Goal: Information Seeking & Learning: Learn about a topic

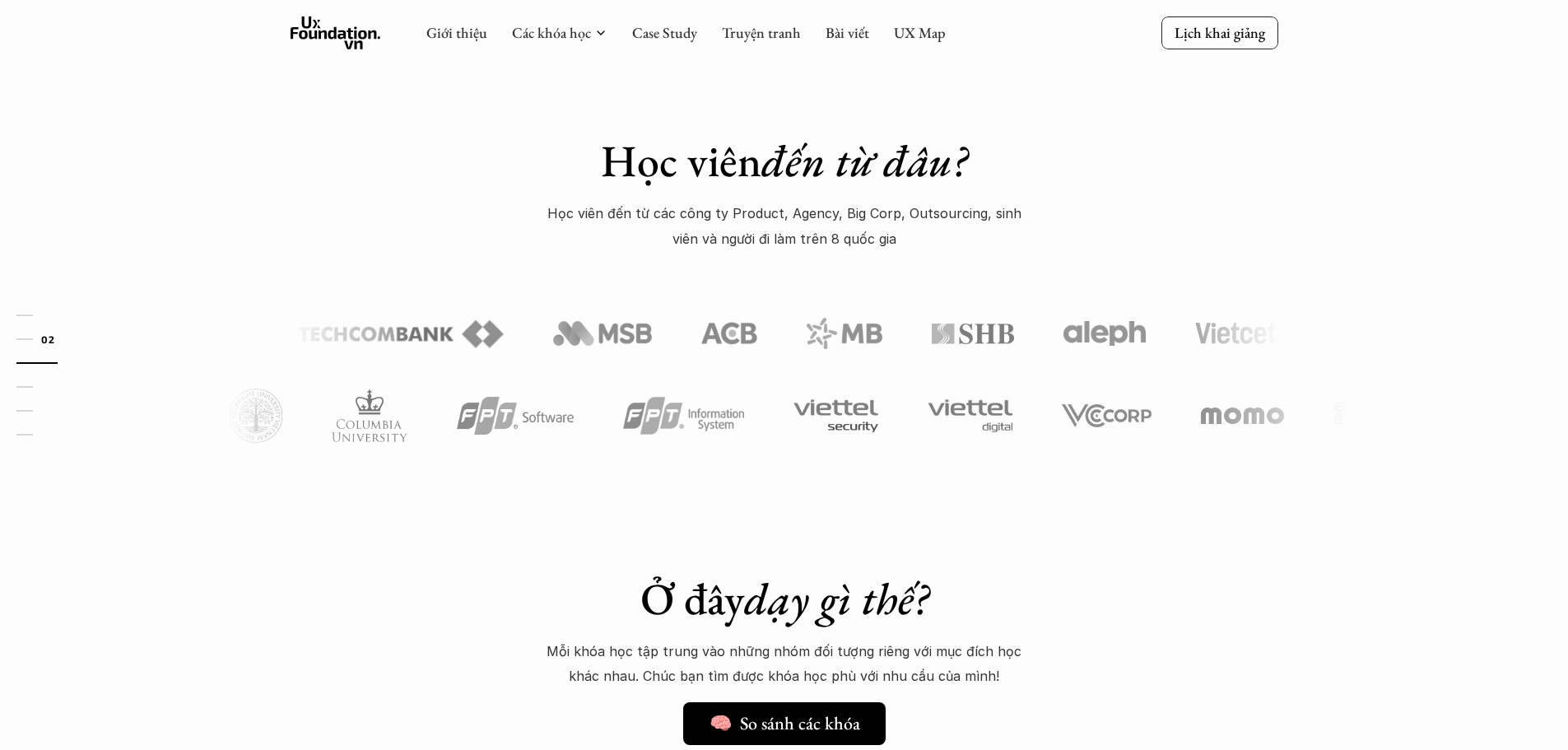
scroll to position [741, 0]
click at [678, 35] on link "Case Study" at bounding box center [665, 33] width 65 height 19
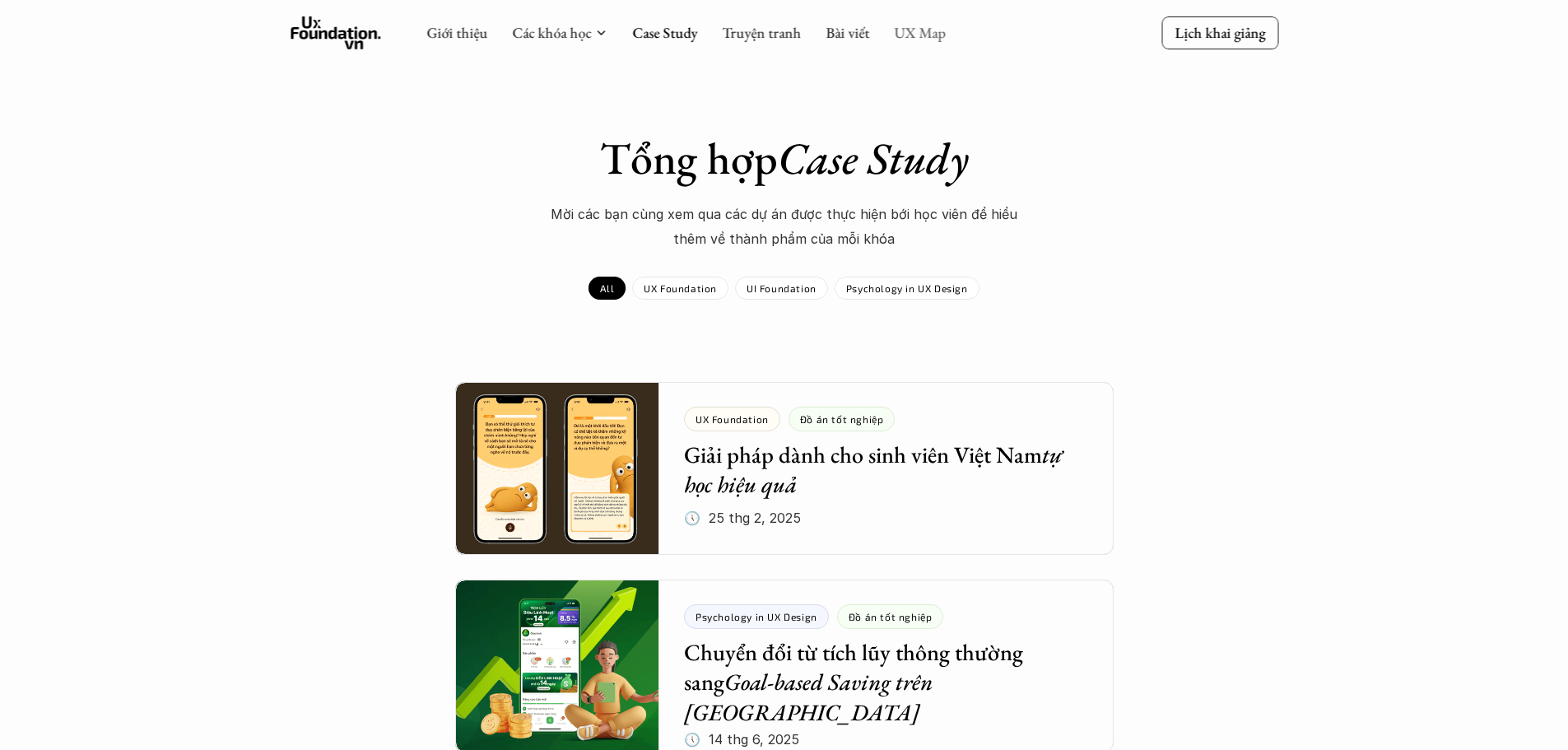
click at [896, 31] on link "UX Map" at bounding box center [920, 33] width 52 height 19
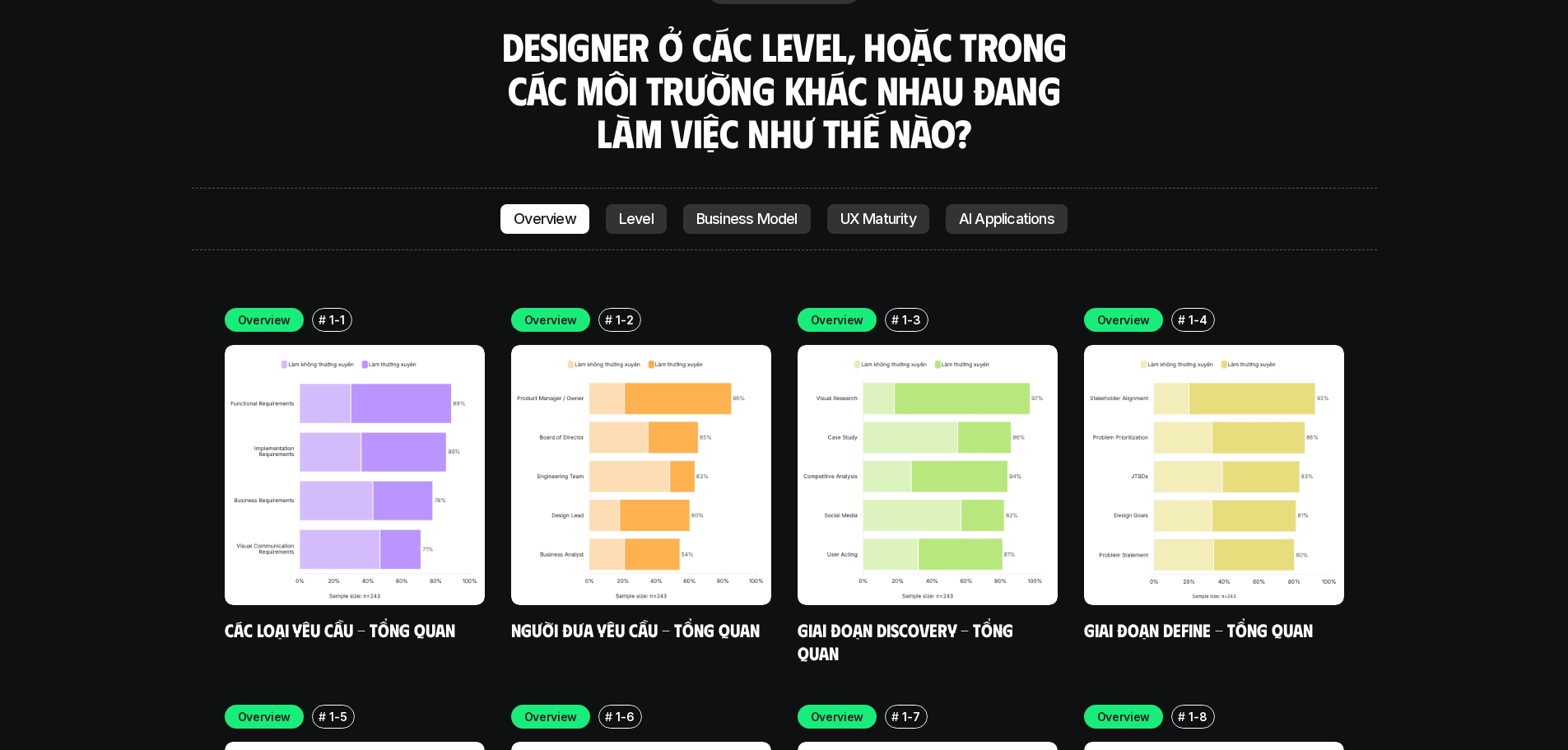
scroll to position [4695, 0]
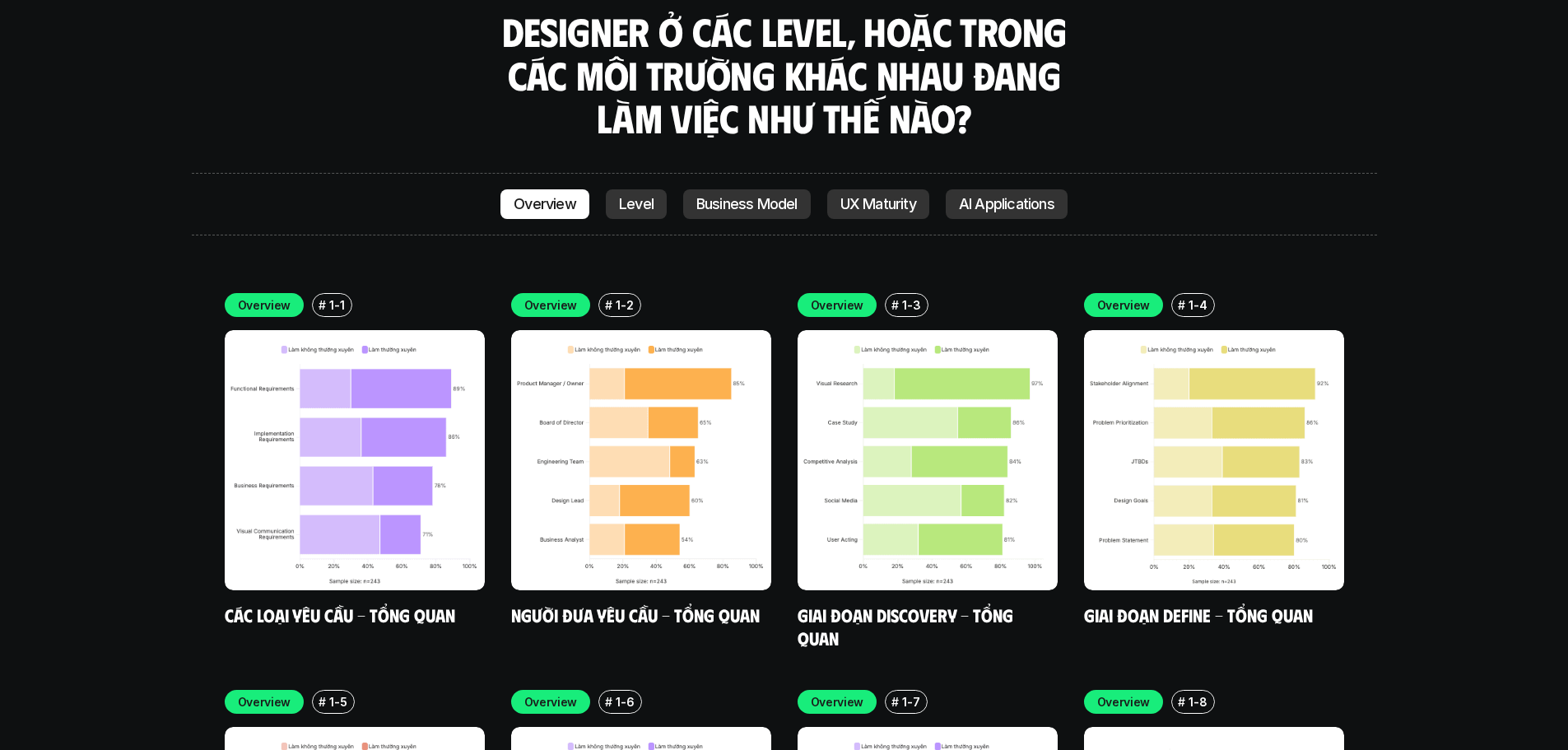
click at [638, 173] on div "Overview Level Business Model UX Maturity AI Applications" at bounding box center [784, 204] width 1186 height 63
click at [641, 196] on p "Level" at bounding box center [637, 204] width 35 height 17
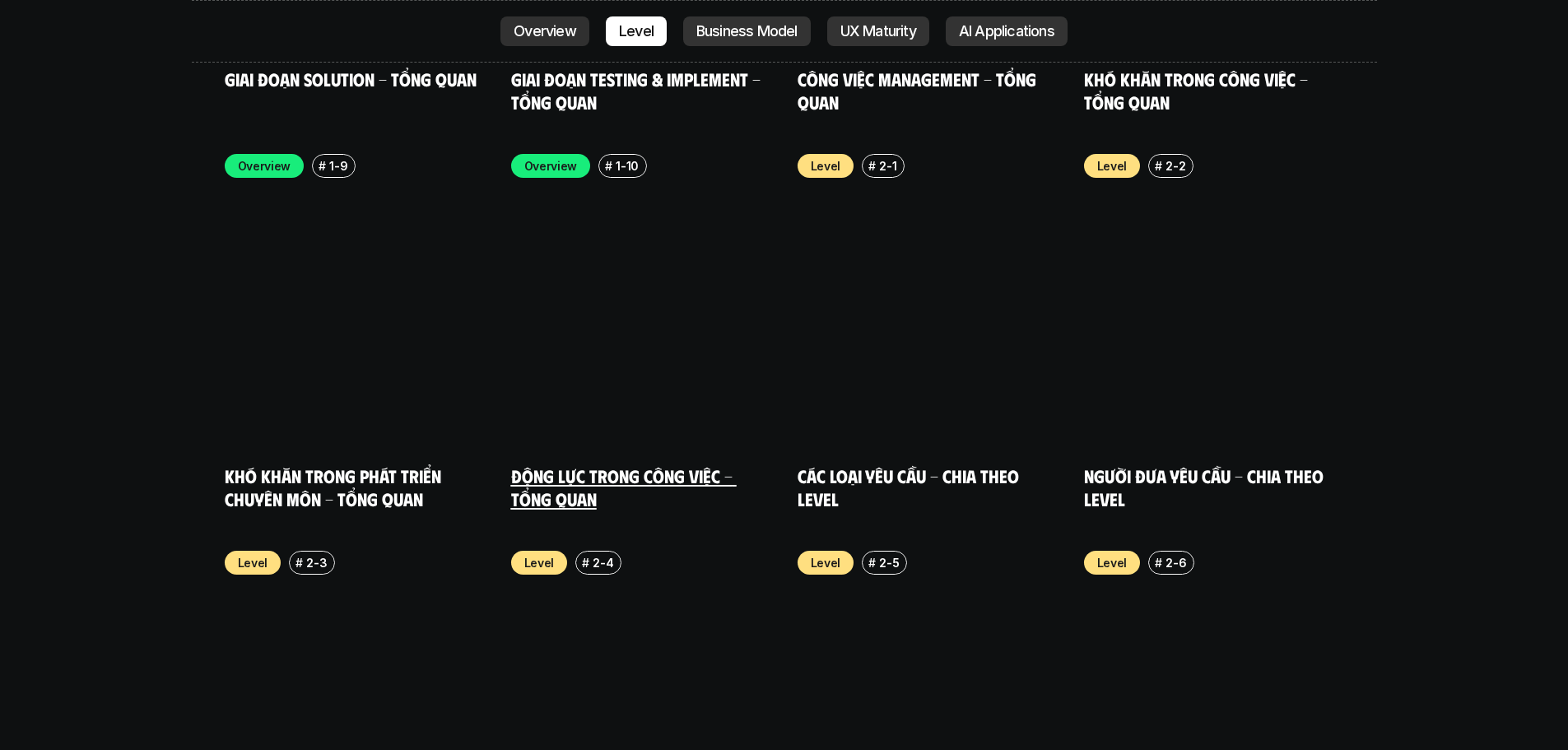
scroll to position [5629, 0]
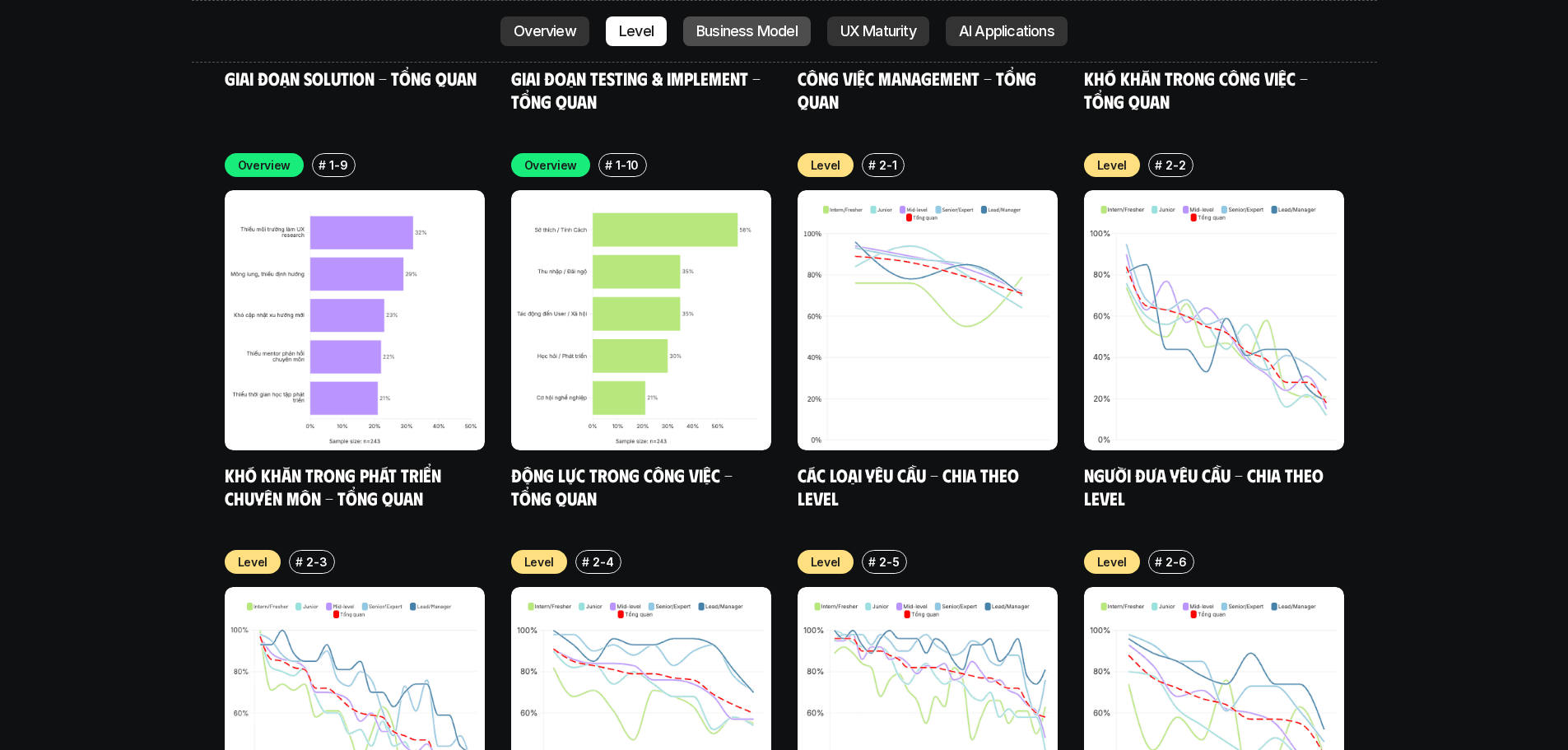
click at [745, 37] on p "Business Model" at bounding box center [747, 31] width 102 height 17
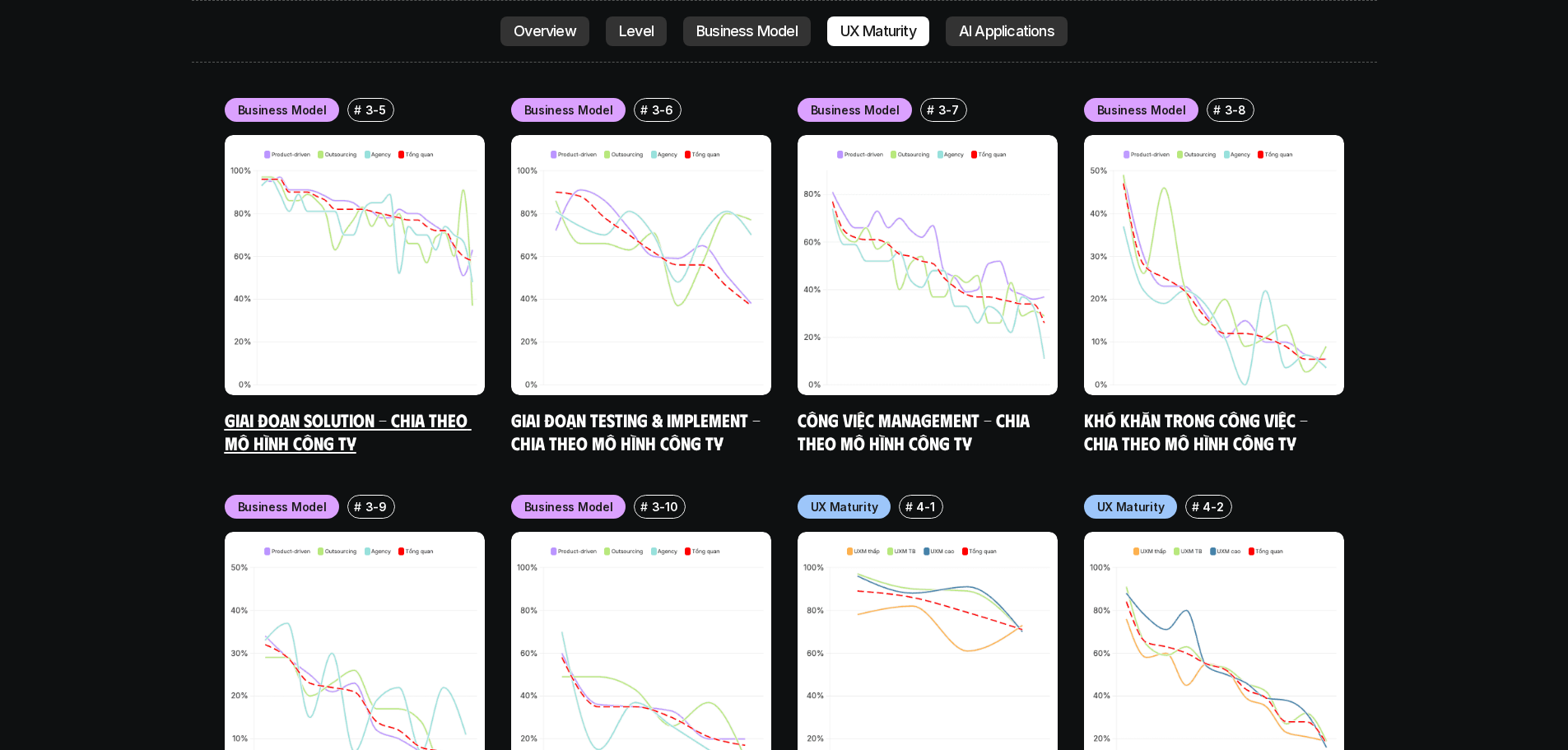
scroll to position [7246, 0]
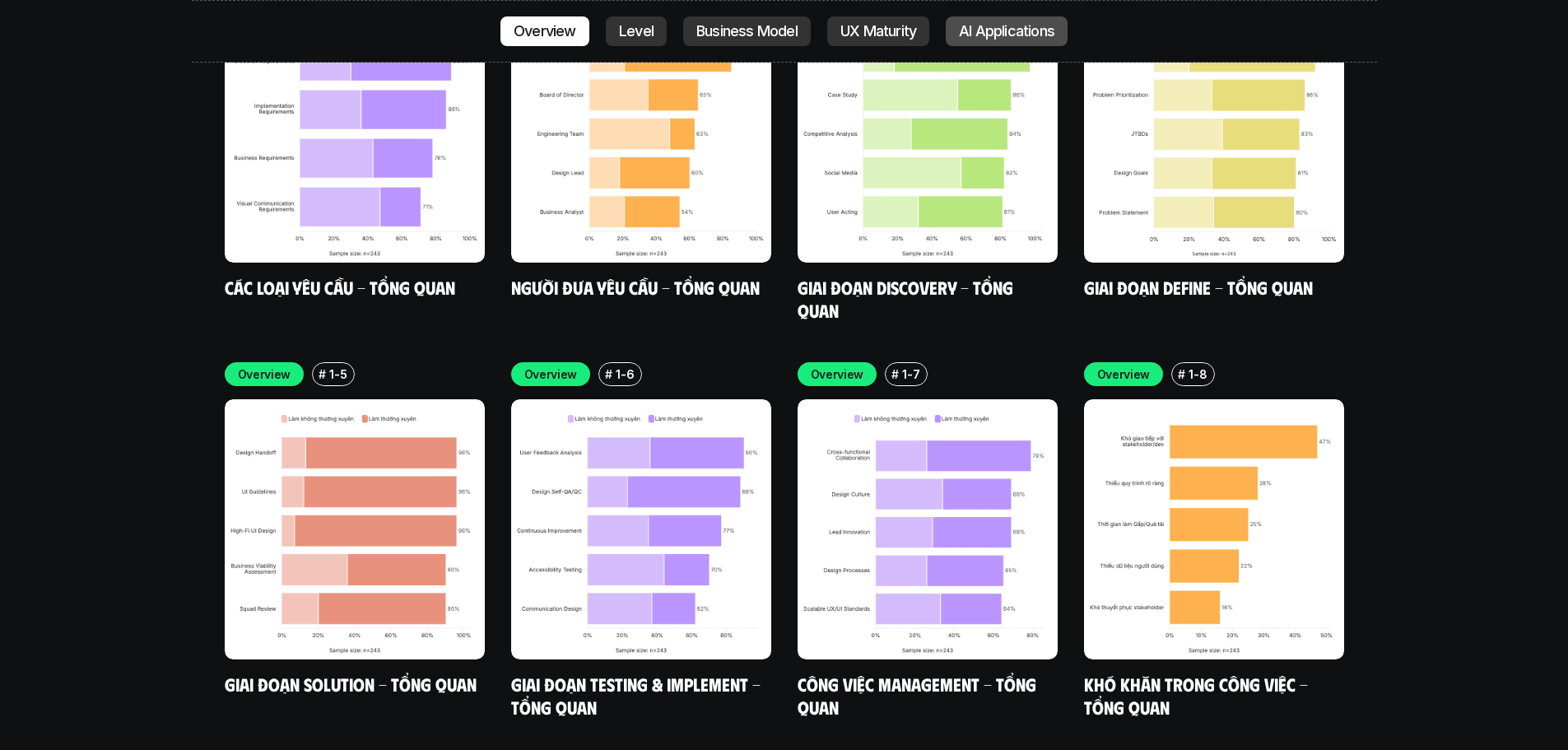
click at [978, 36] on p "AI Applications" at bounding box center [1007, 31] width 96 height 17
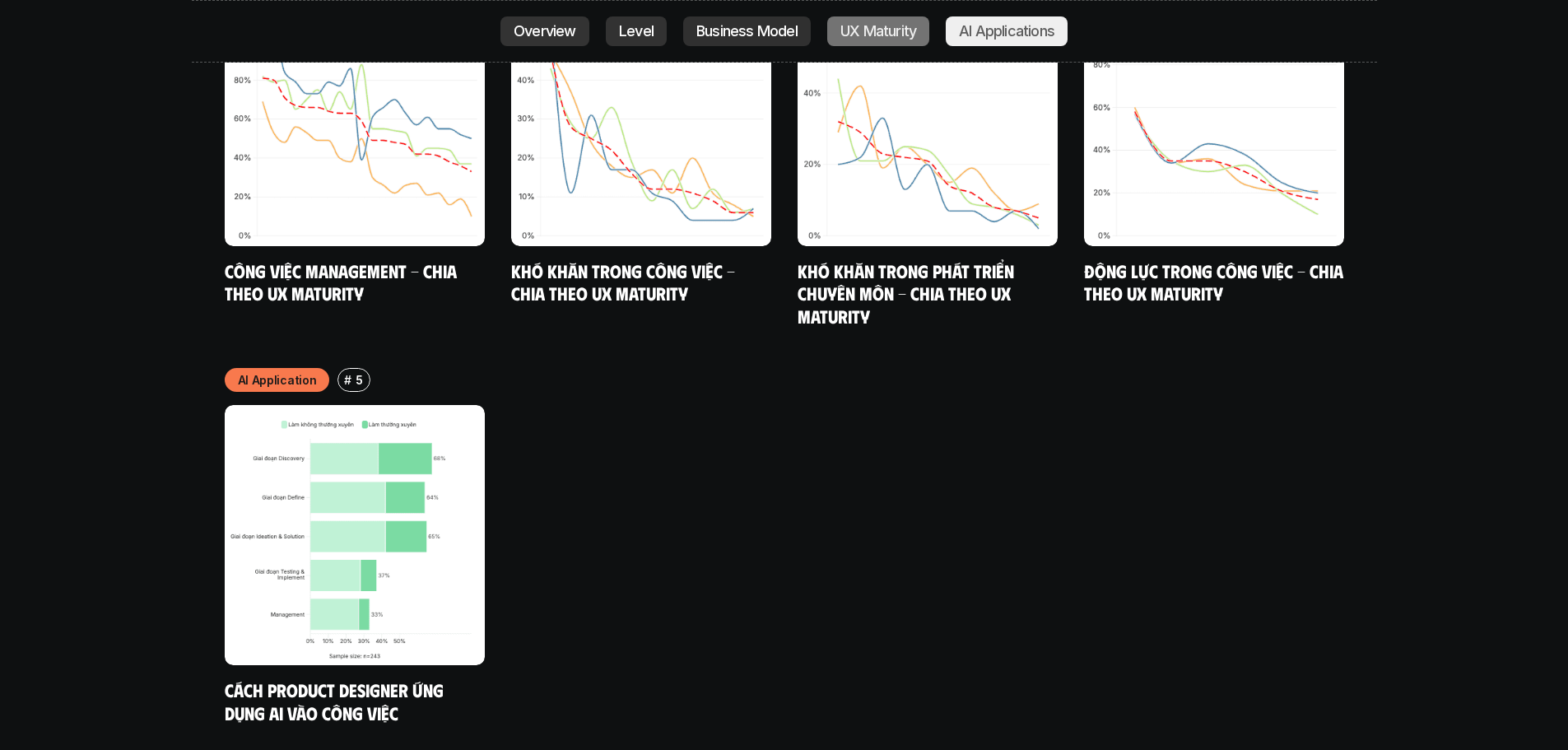
scroll to position [8851, 0]
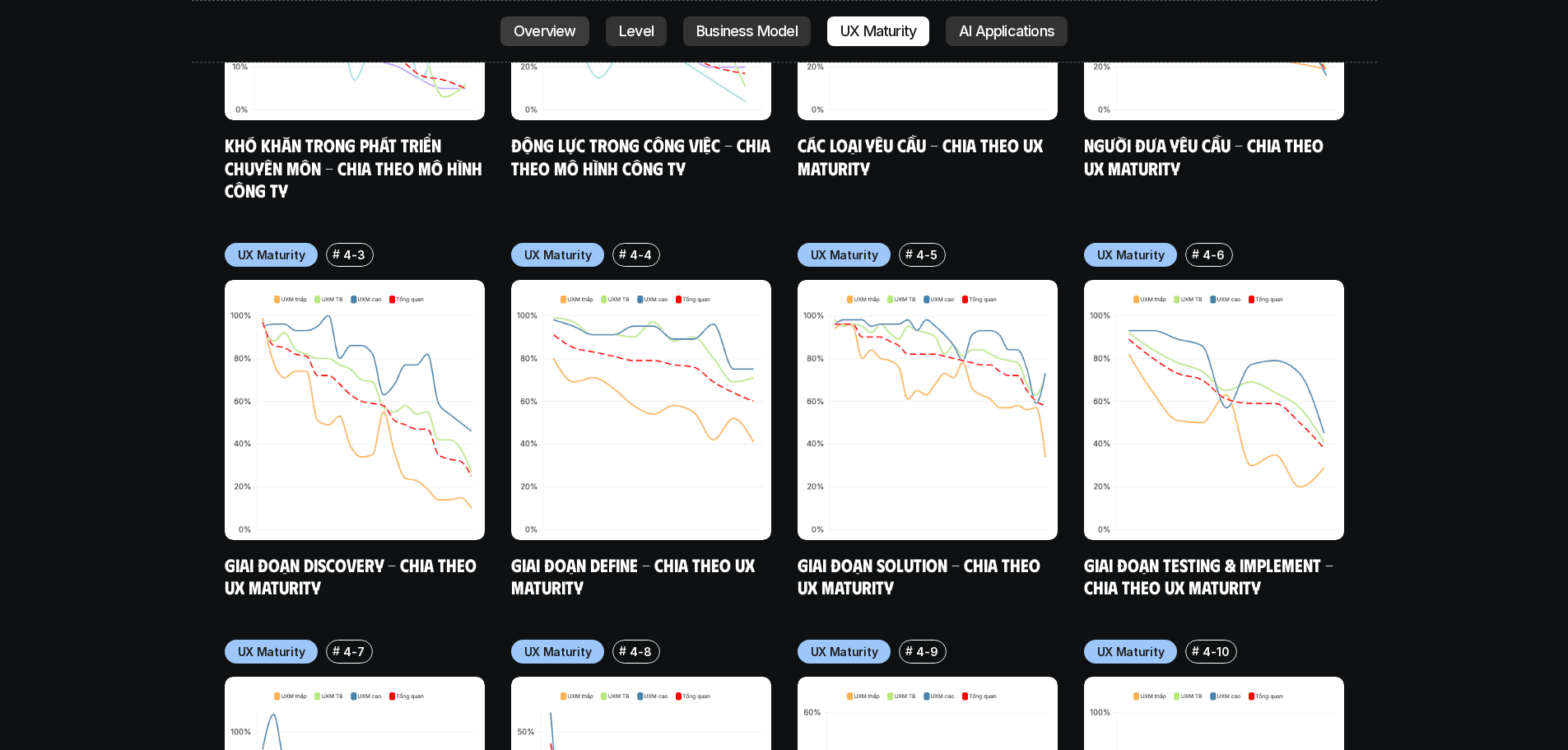
click at [551, 16] on div "Overview Level Business Model UX Maturity AI Applications" at bounding box center [784, 31] width 1186 height 63
click at [551, 23] on p "Overview" at bounding box center [545, 31] width 63 height 17
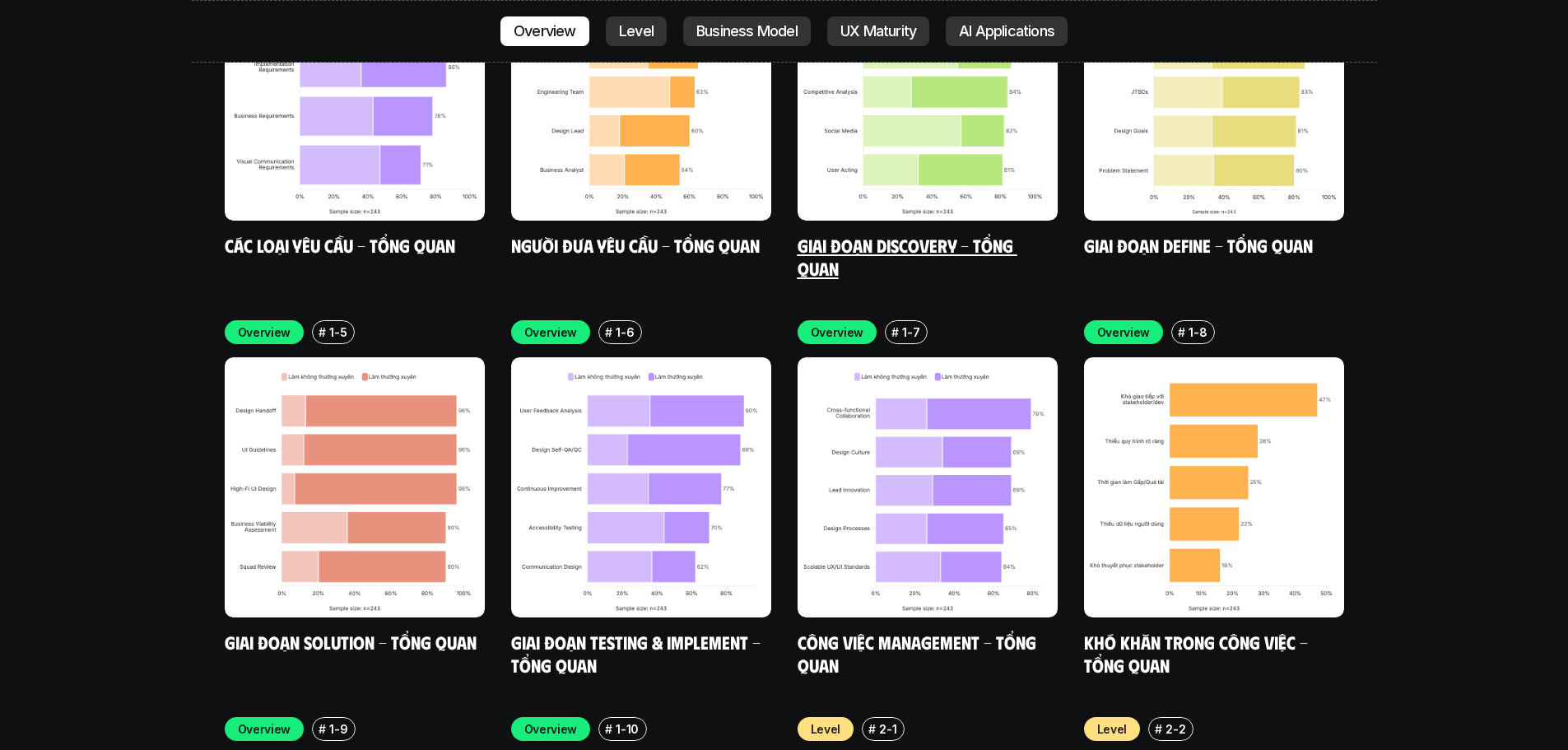
scroll to position [5313, 0]
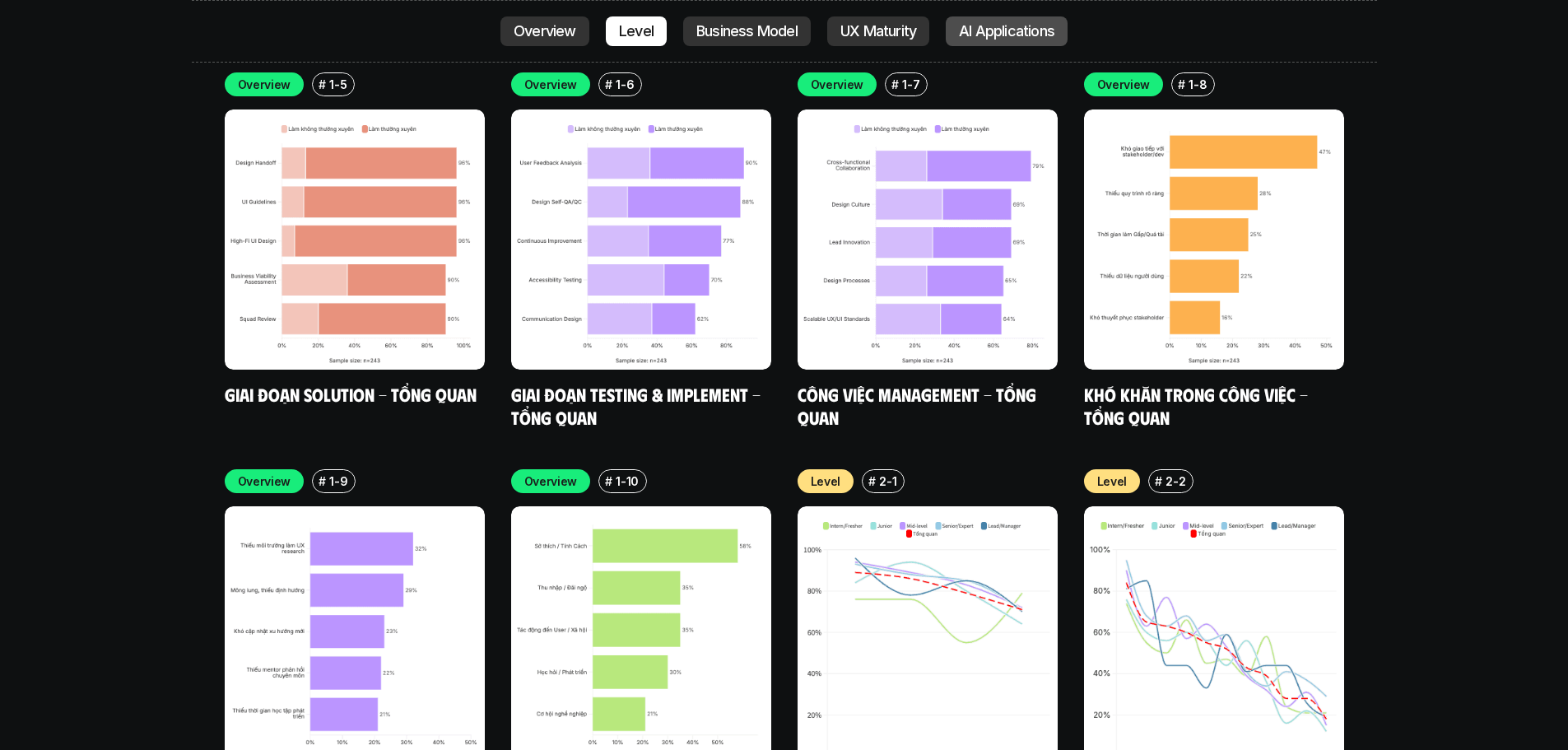
click at [1006, 23] on p "AI Applications" at bounding box center [1007, 31] width 96 height 17
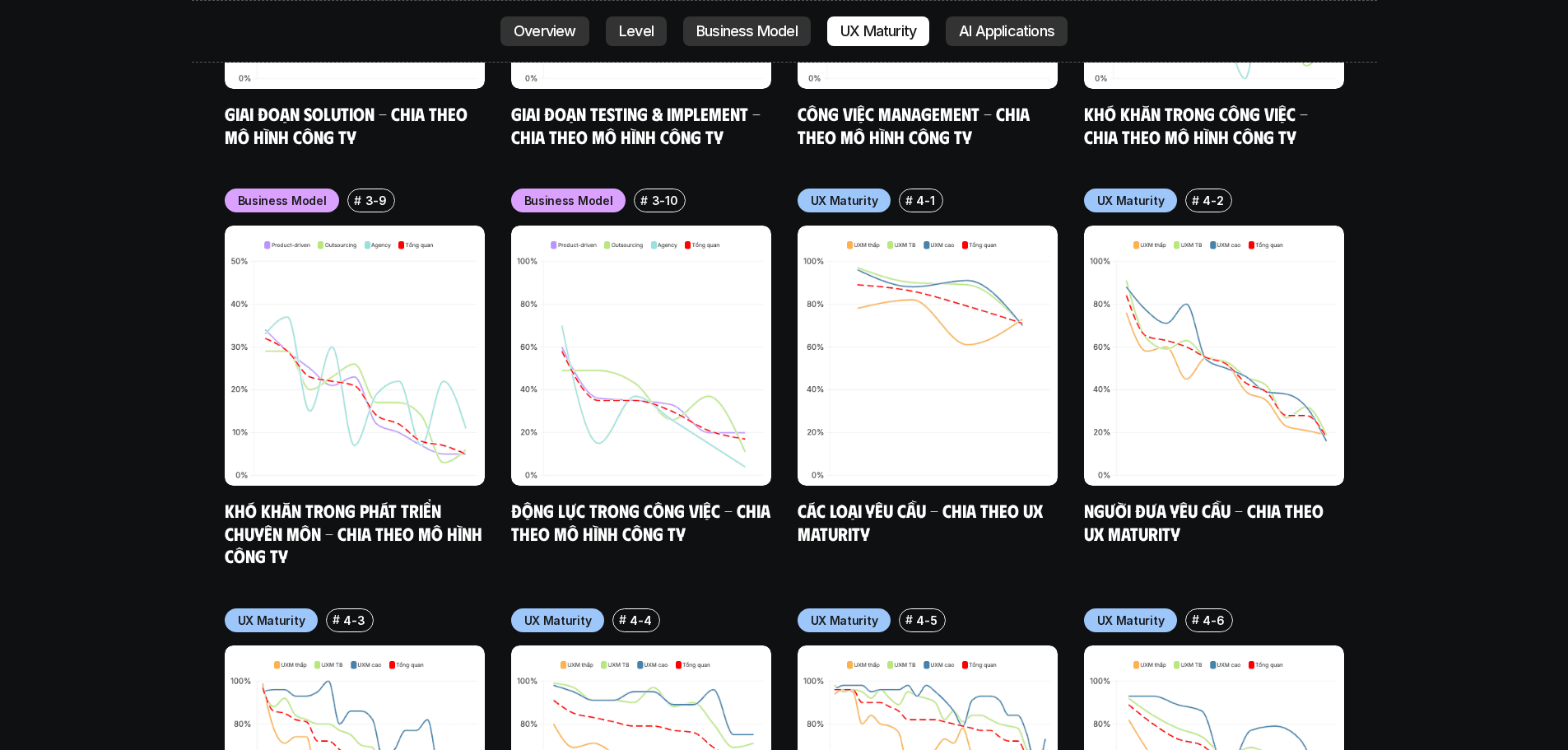
scroll to position [7368, 0]
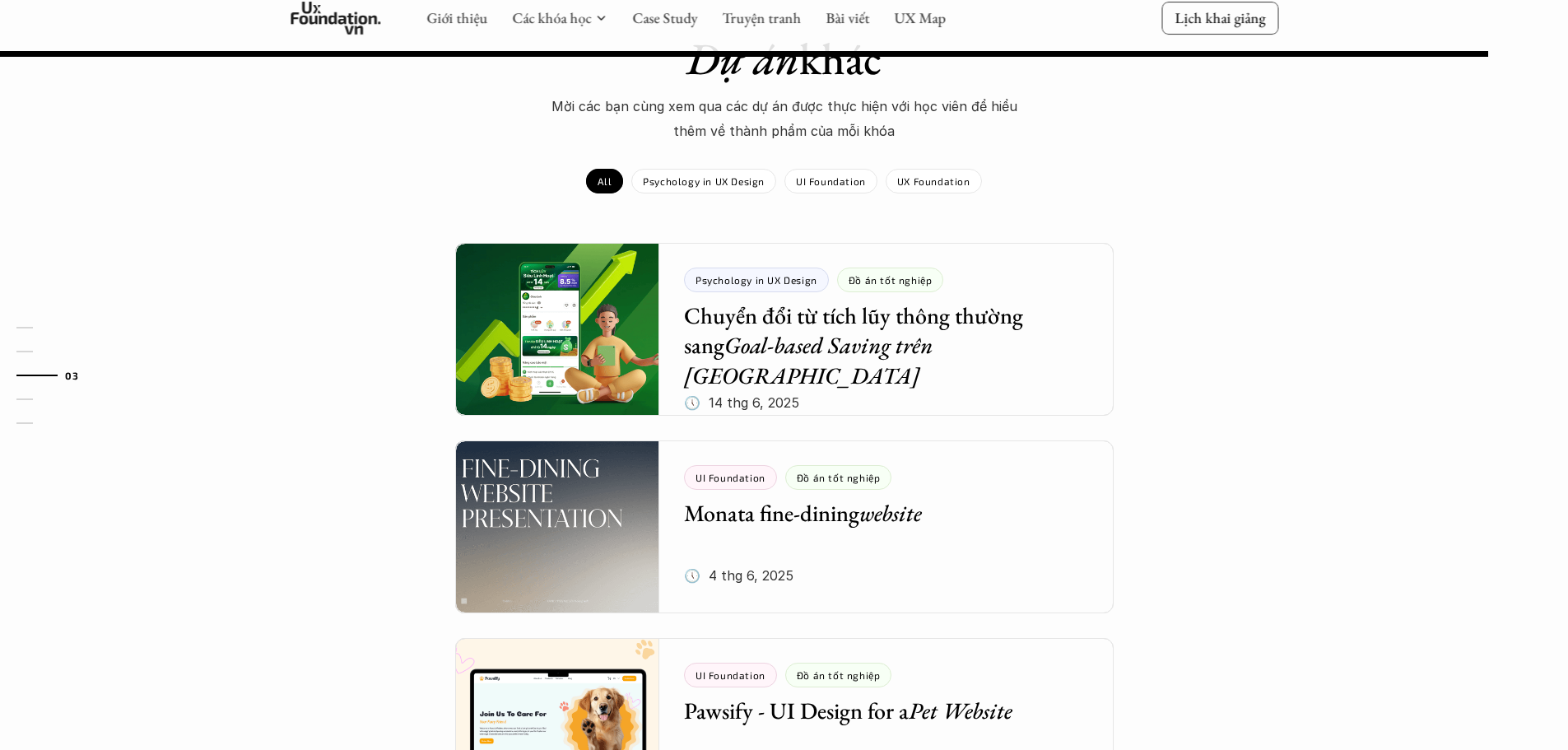
scroll to position [1812, 0]
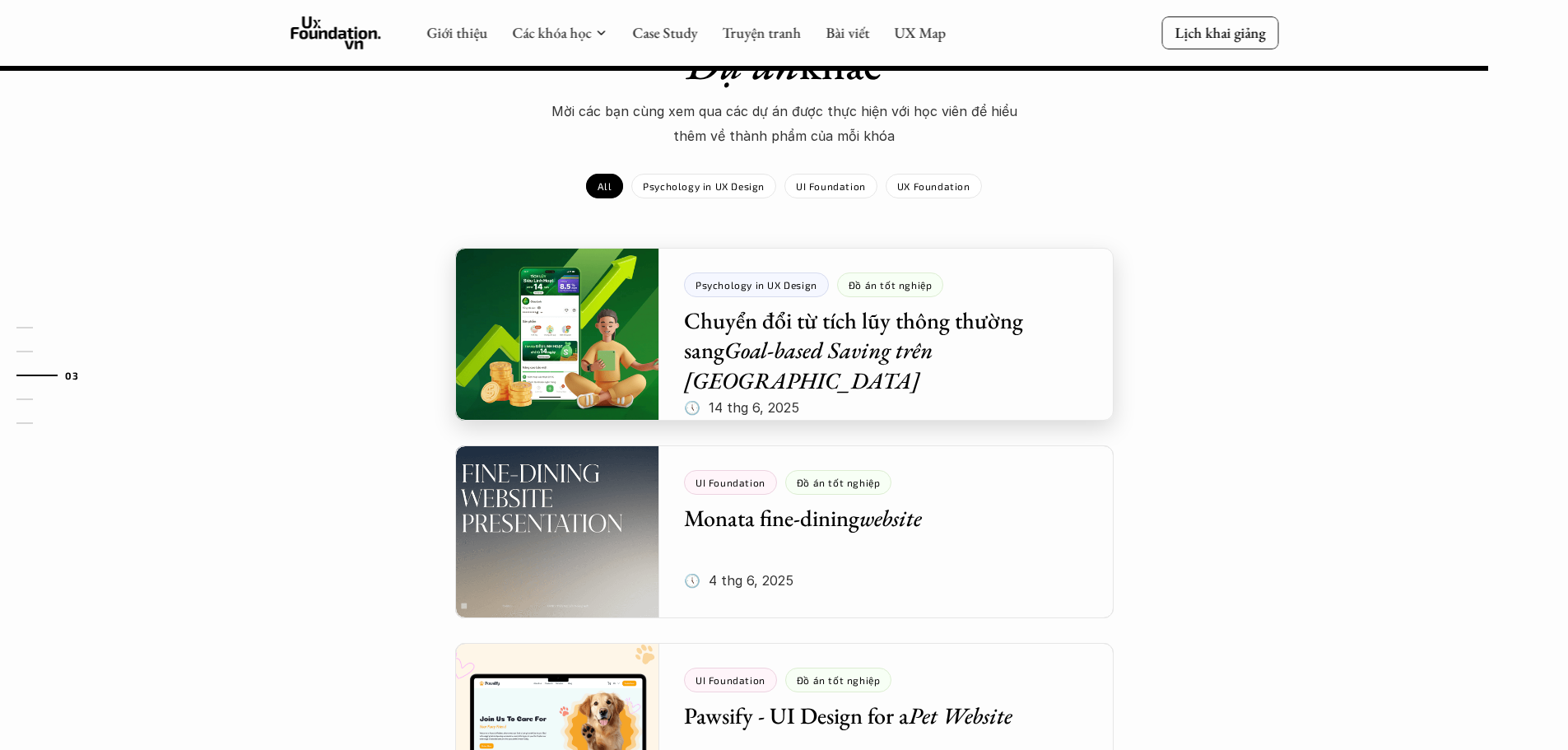
click at [561, 315] on div at bounding box center [784, 334] width 658 height 173
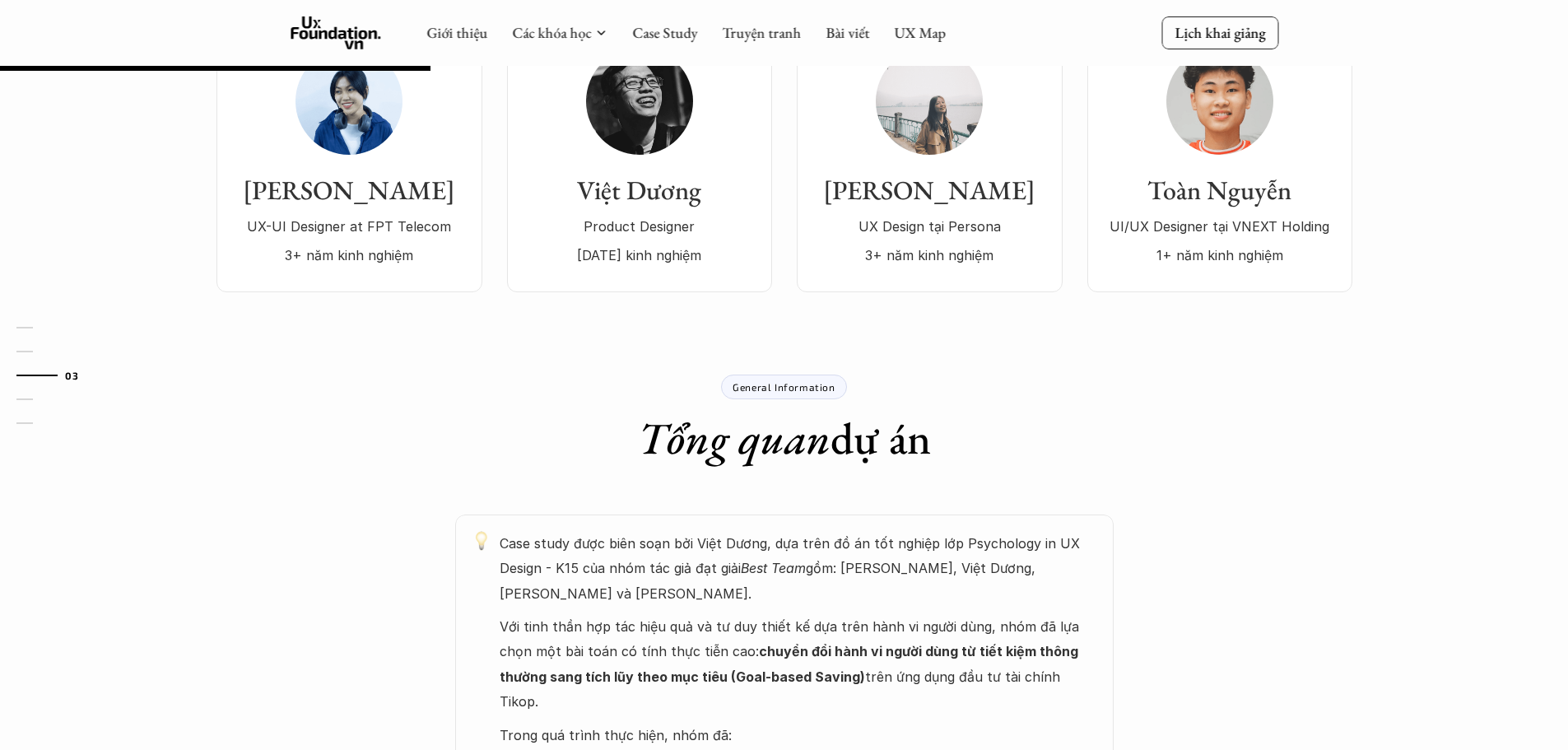
scroll to position [412, 0]
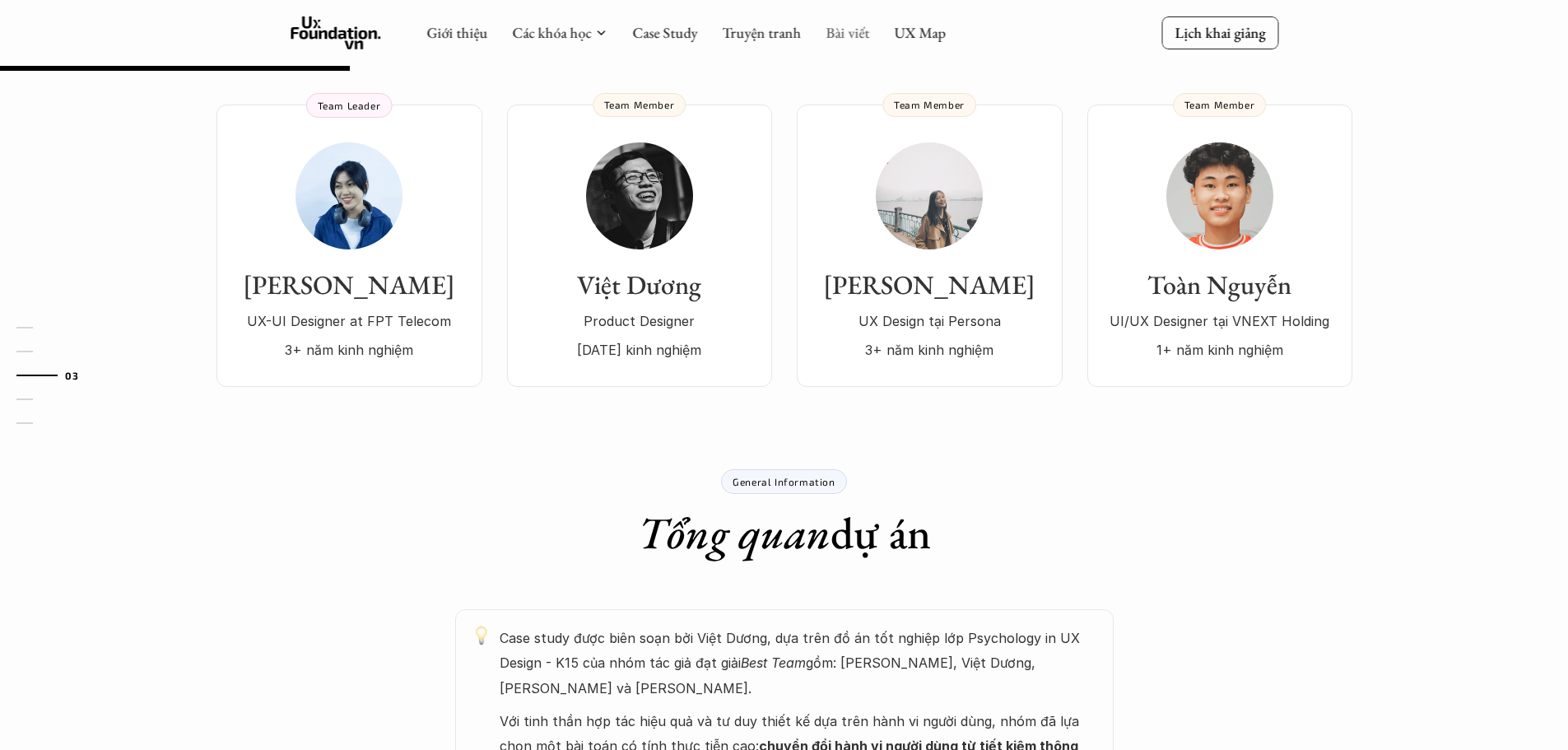
click at [844, 32] on link "Bài viết" at bounding box center [848, 33] width 43 height 19
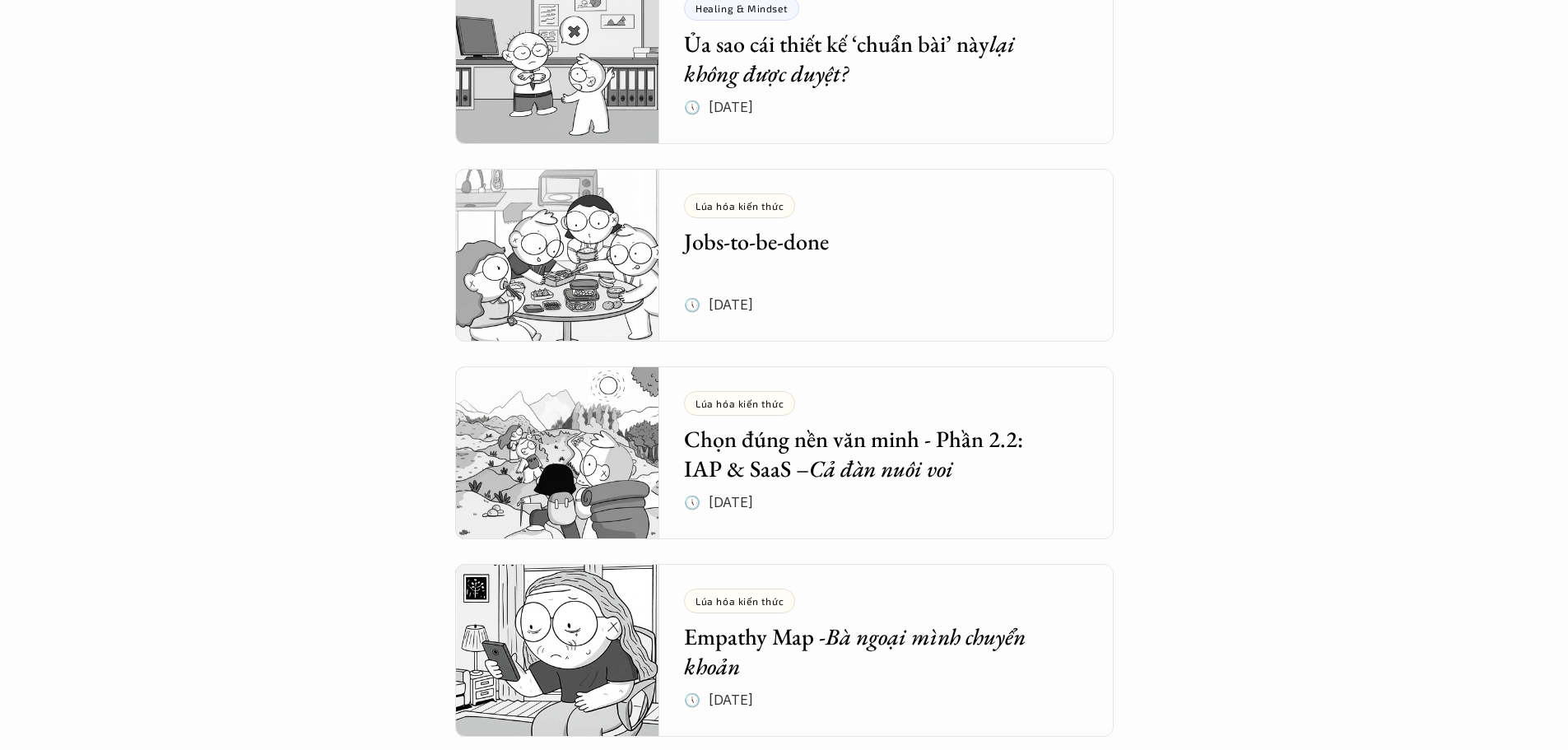
scroll to position [824, 0]
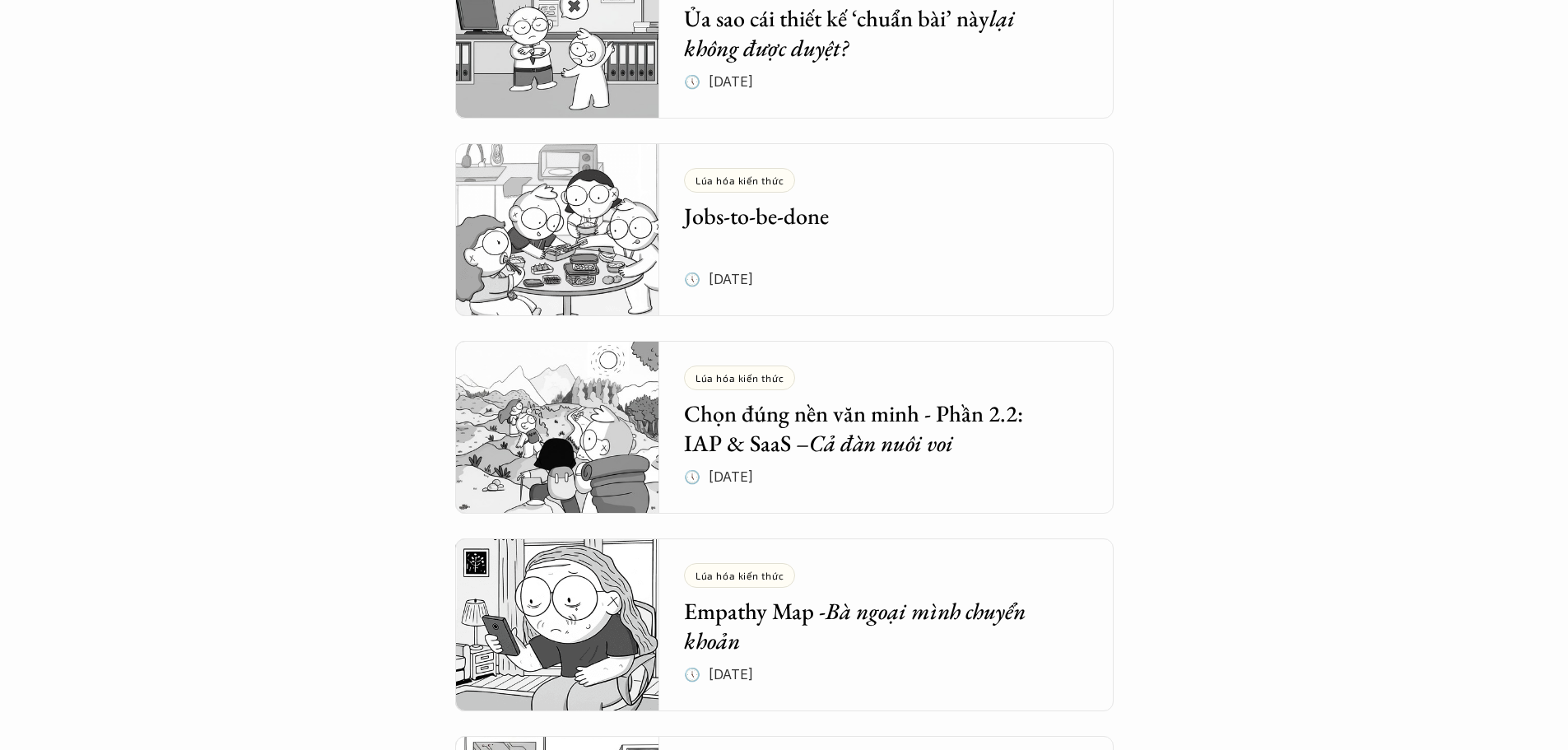
click at [592, 78] on img at bounding box center [558, 31] width 205 height 173
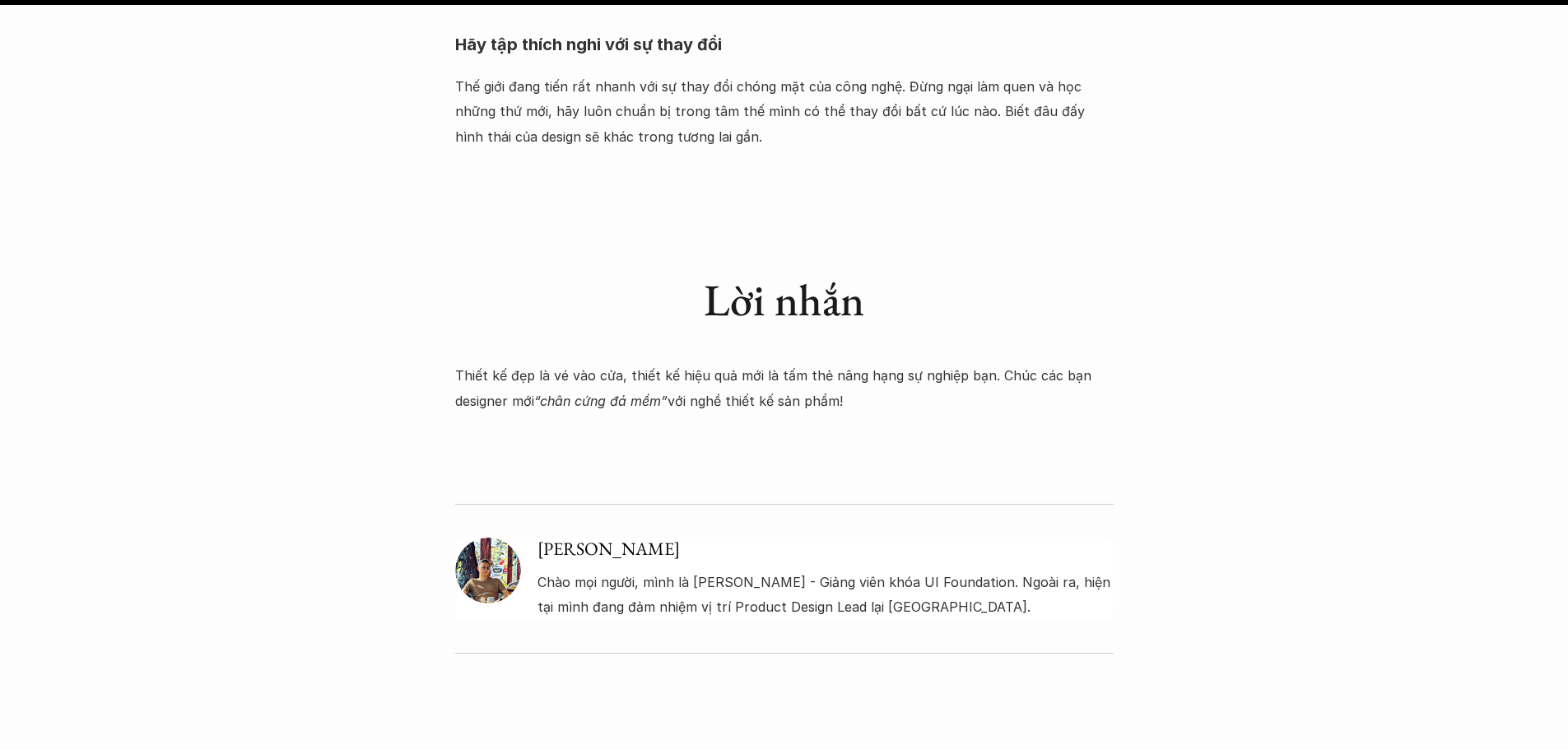
scroll to position [2471, 0]
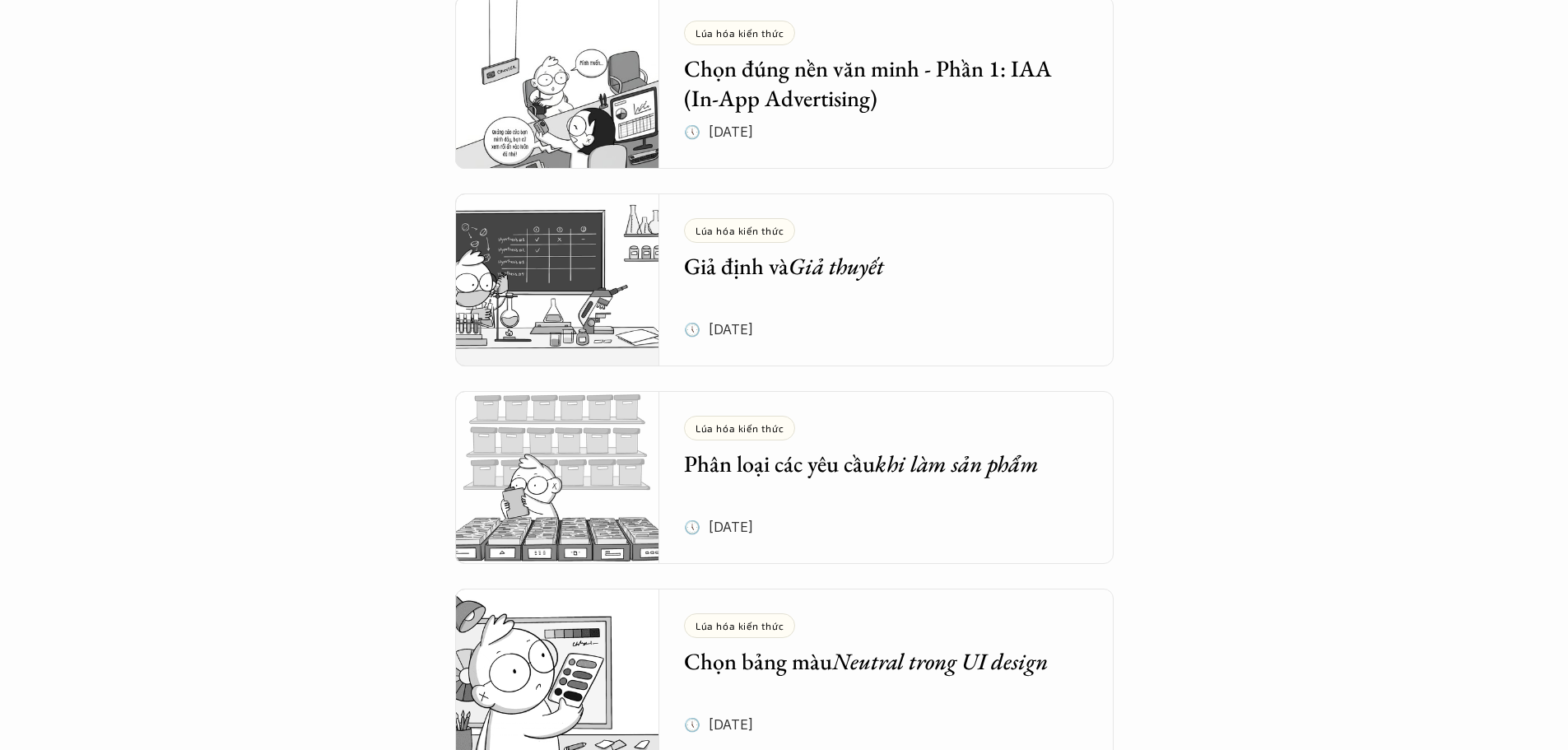
scroll to position [2059, 0]
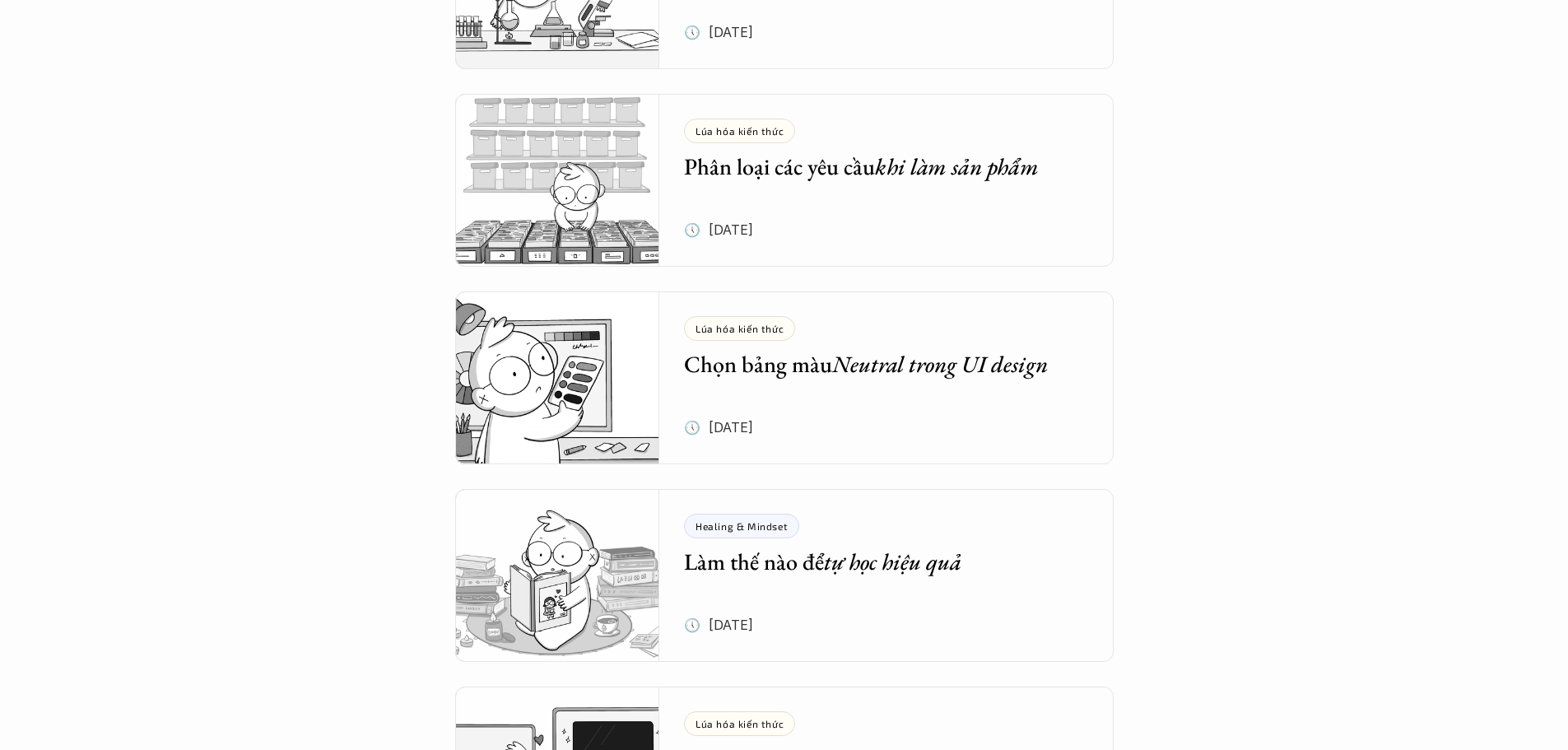
click at [835, 168] on h5 "Phân loại các yêu cầu khi làm sản phẩm" at bounding box center [875, 166] width 380 height 30
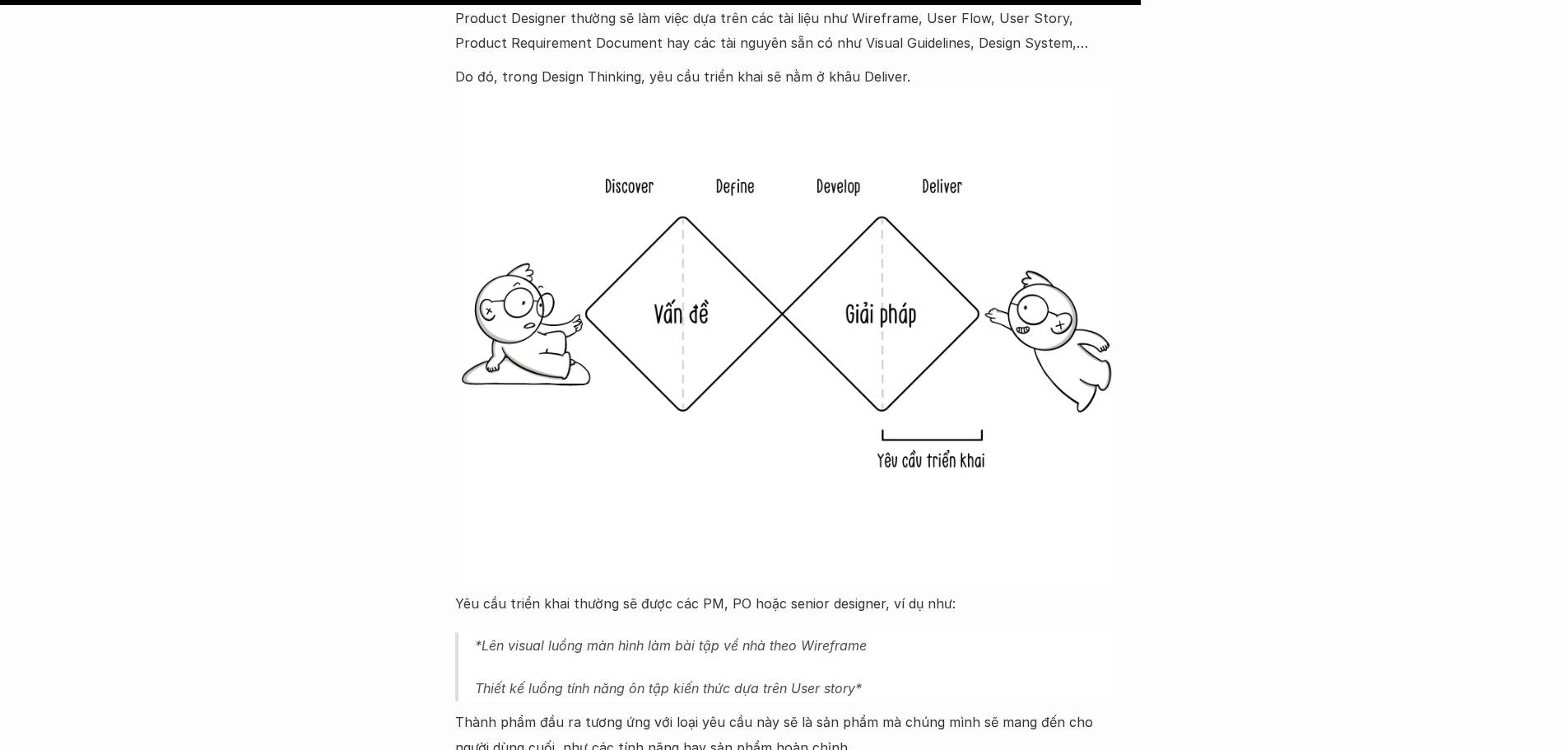
scroll to position [4942, 0]
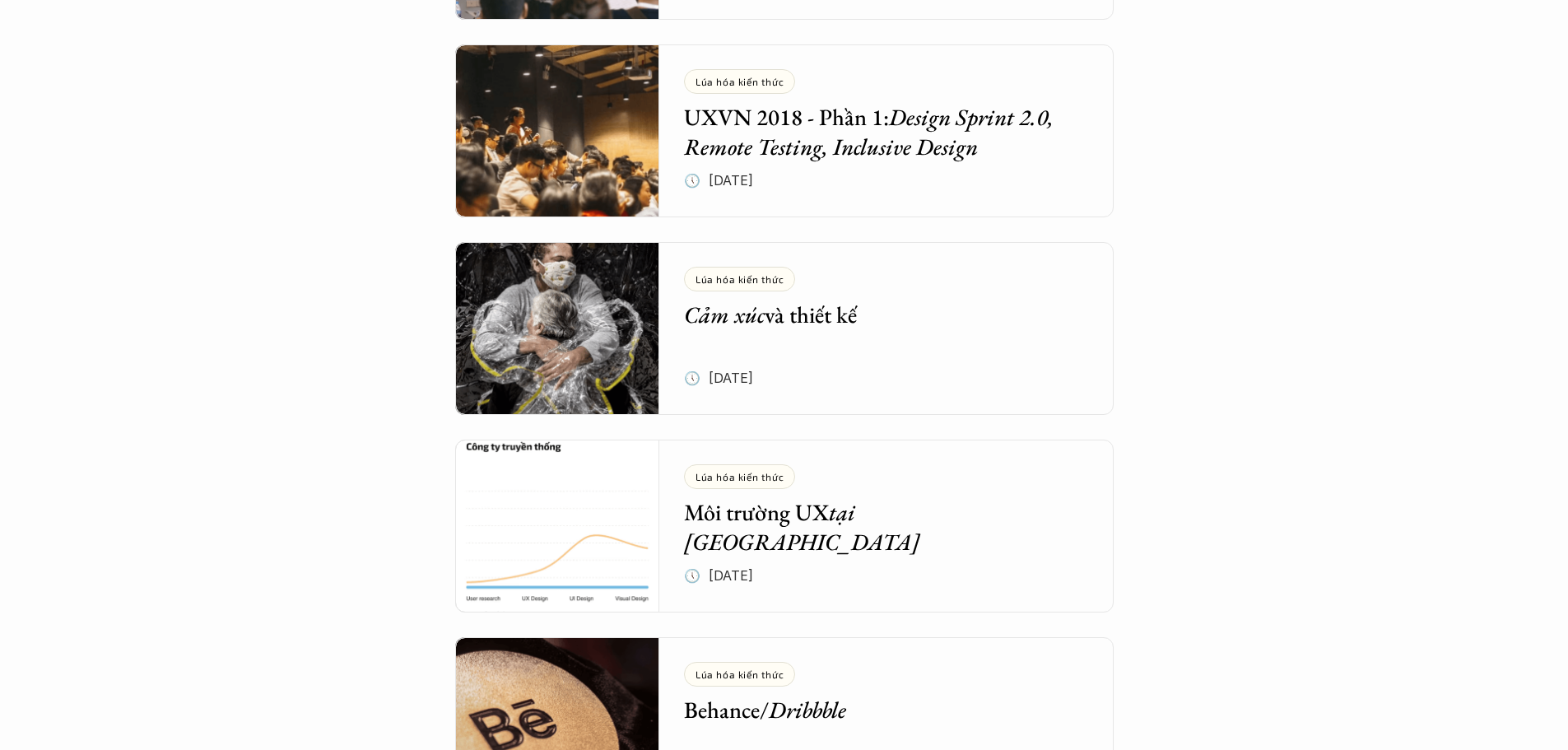
scroll to position [5684, 0]
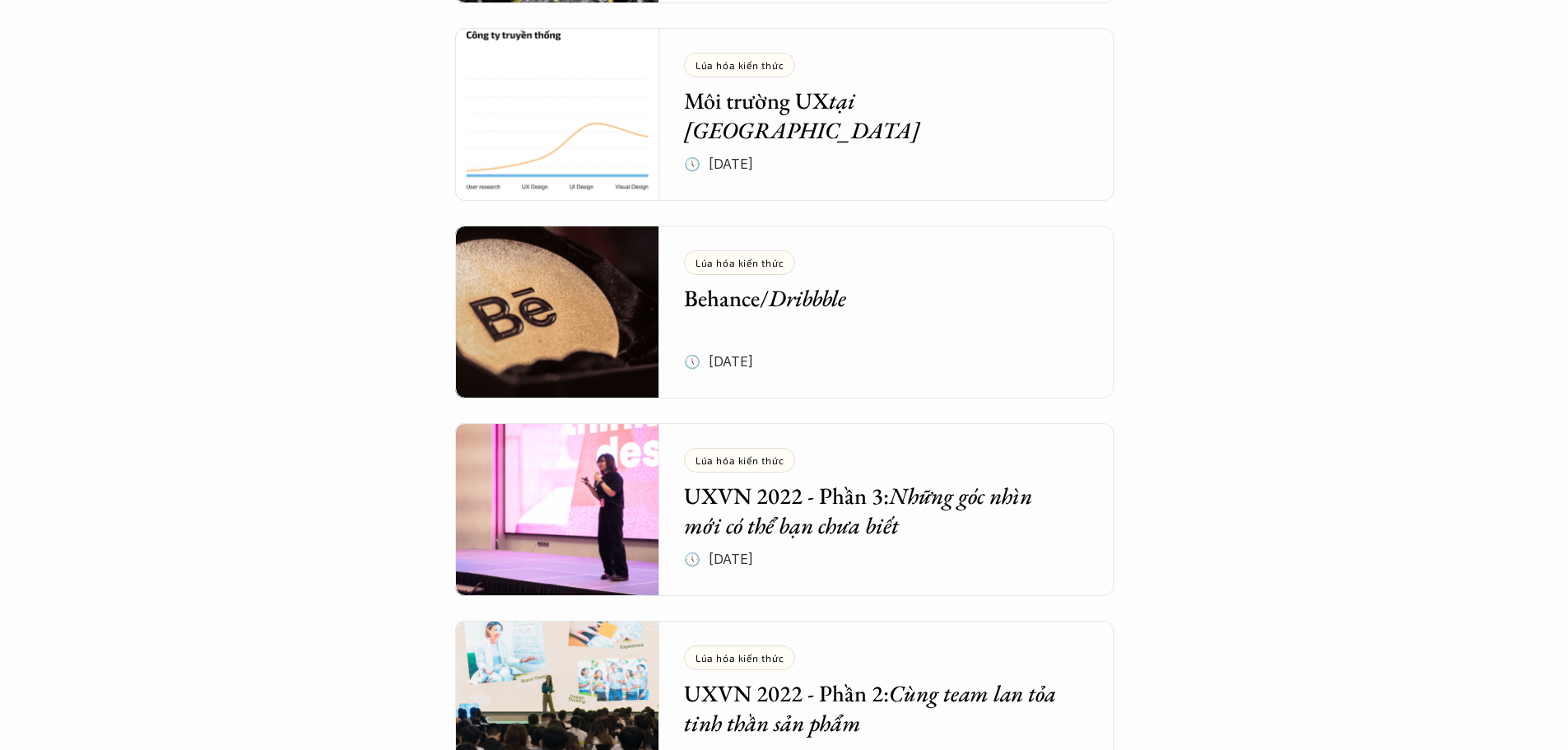
click at [810, 308] on em "Dribbble" at bounding box center [807, 298] width 77 height 30
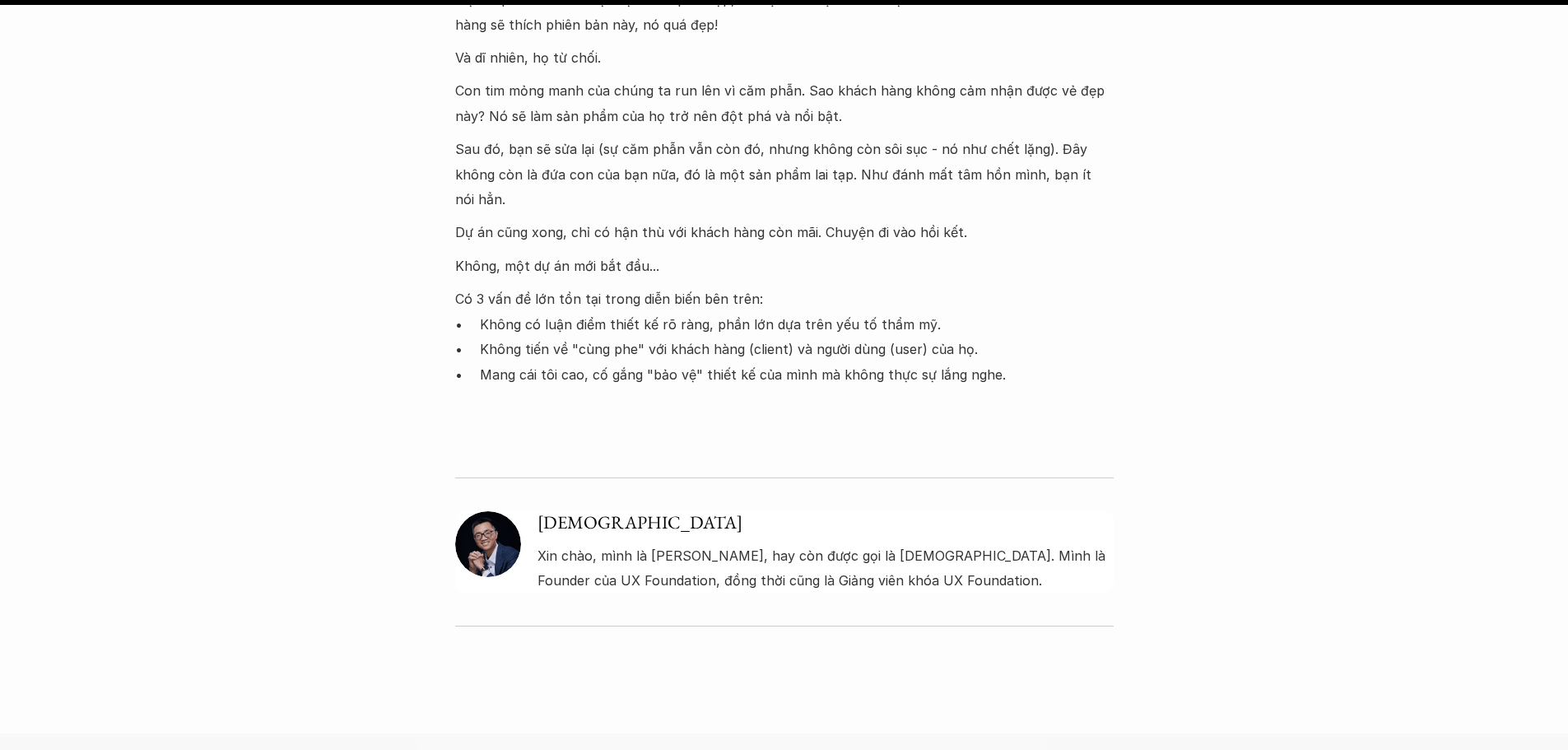
scroll to position [906, 0]
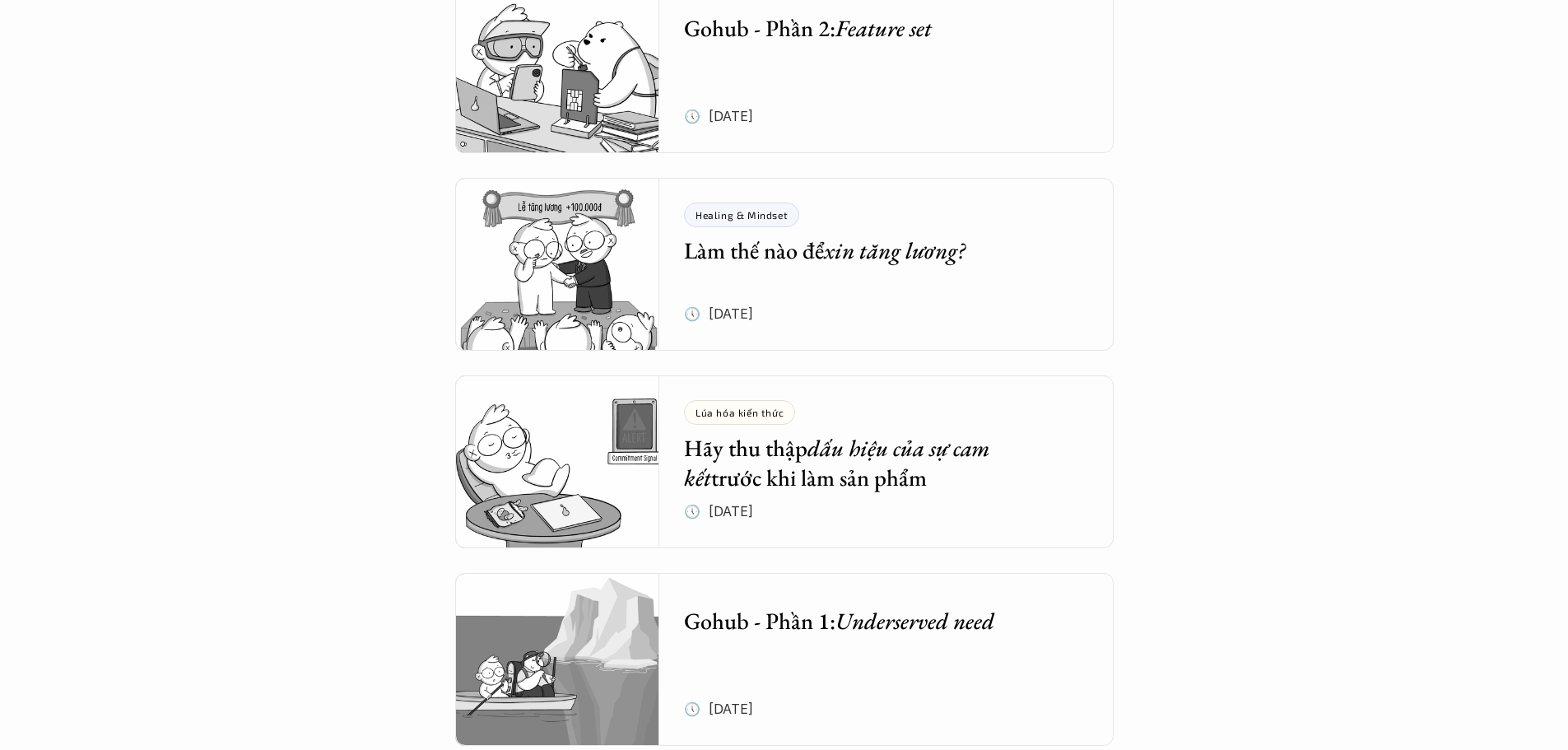
scroll to position [3388, 0]
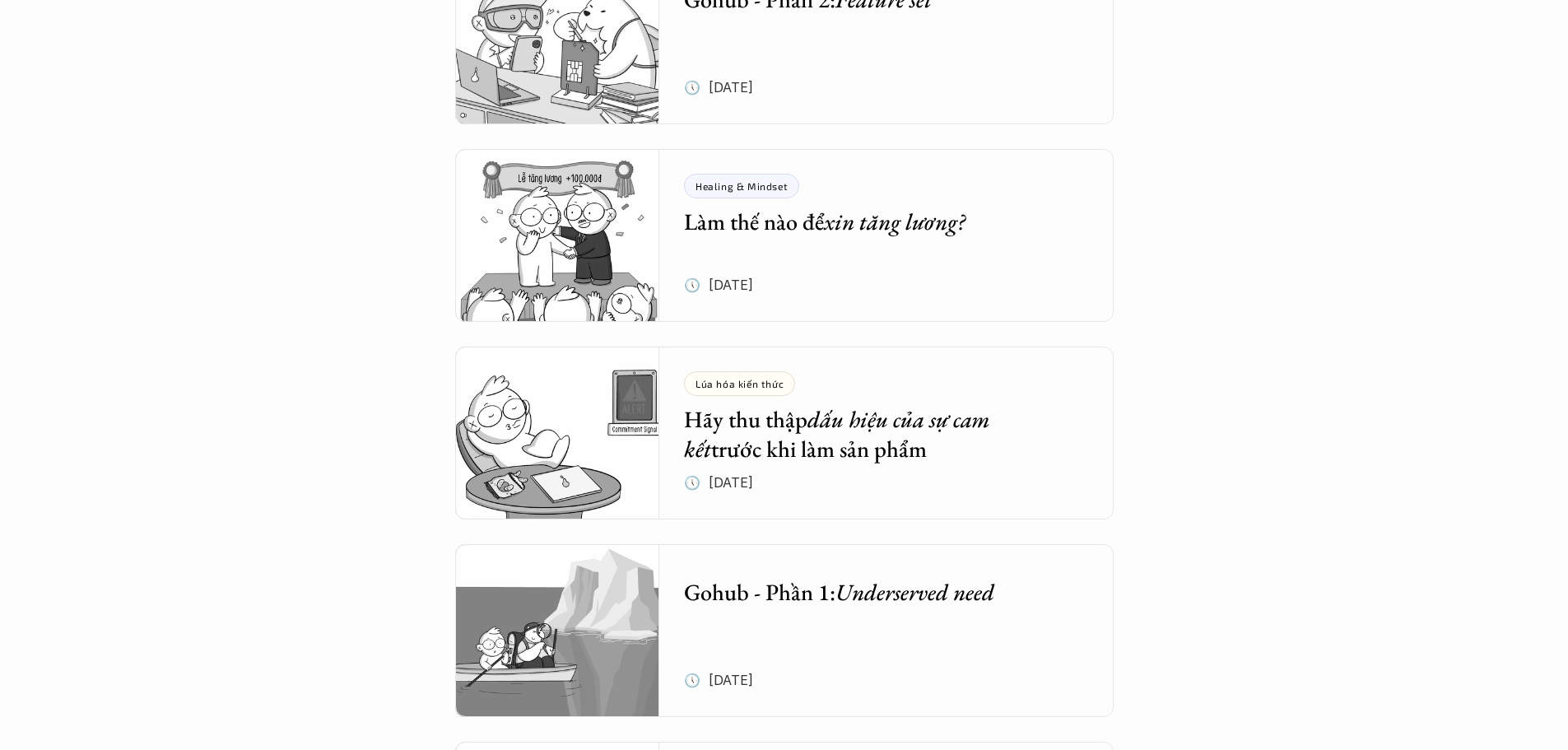
click at [597, 249] on img at bounding box center [558, 236] width 205 height 173
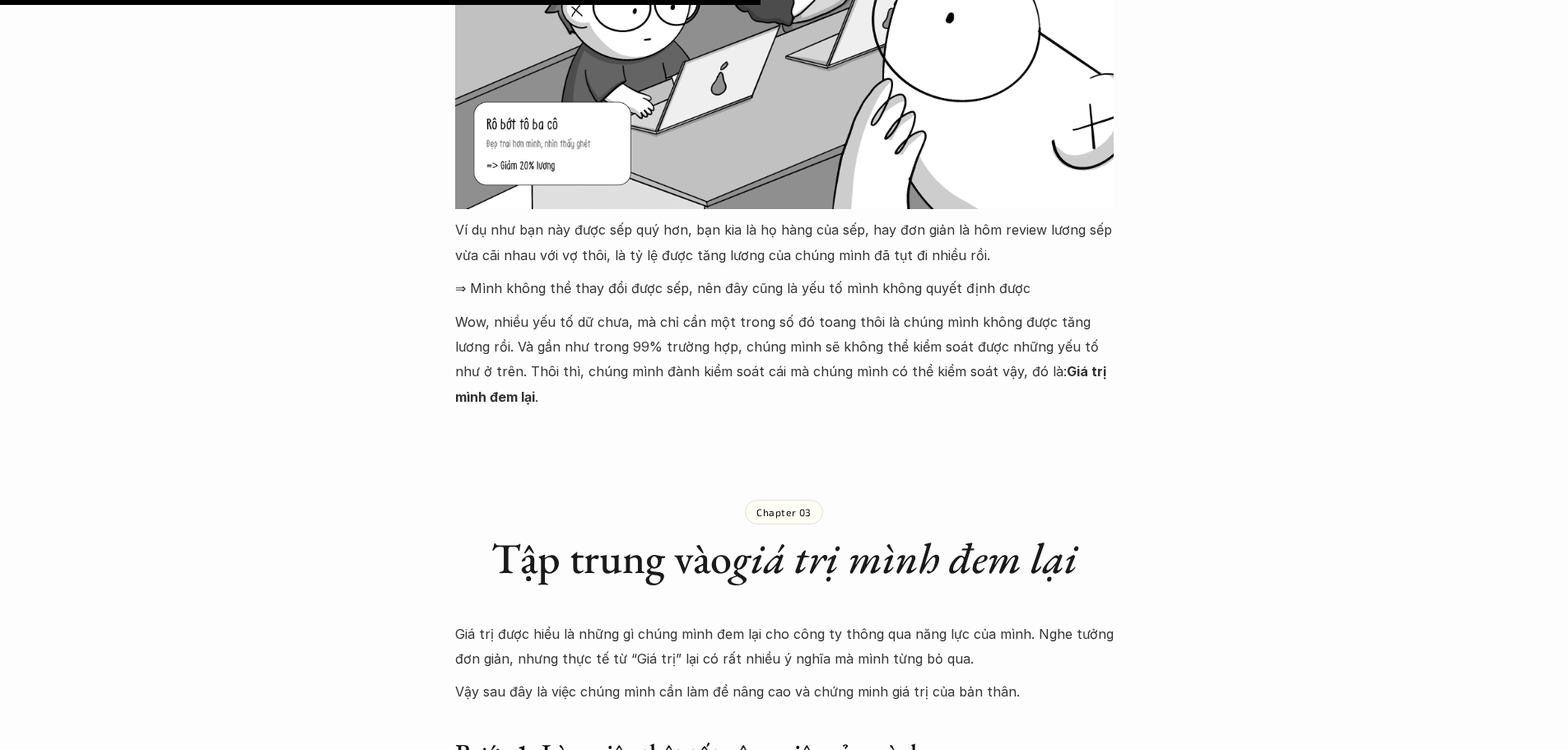
scroll to position [4942, 0]
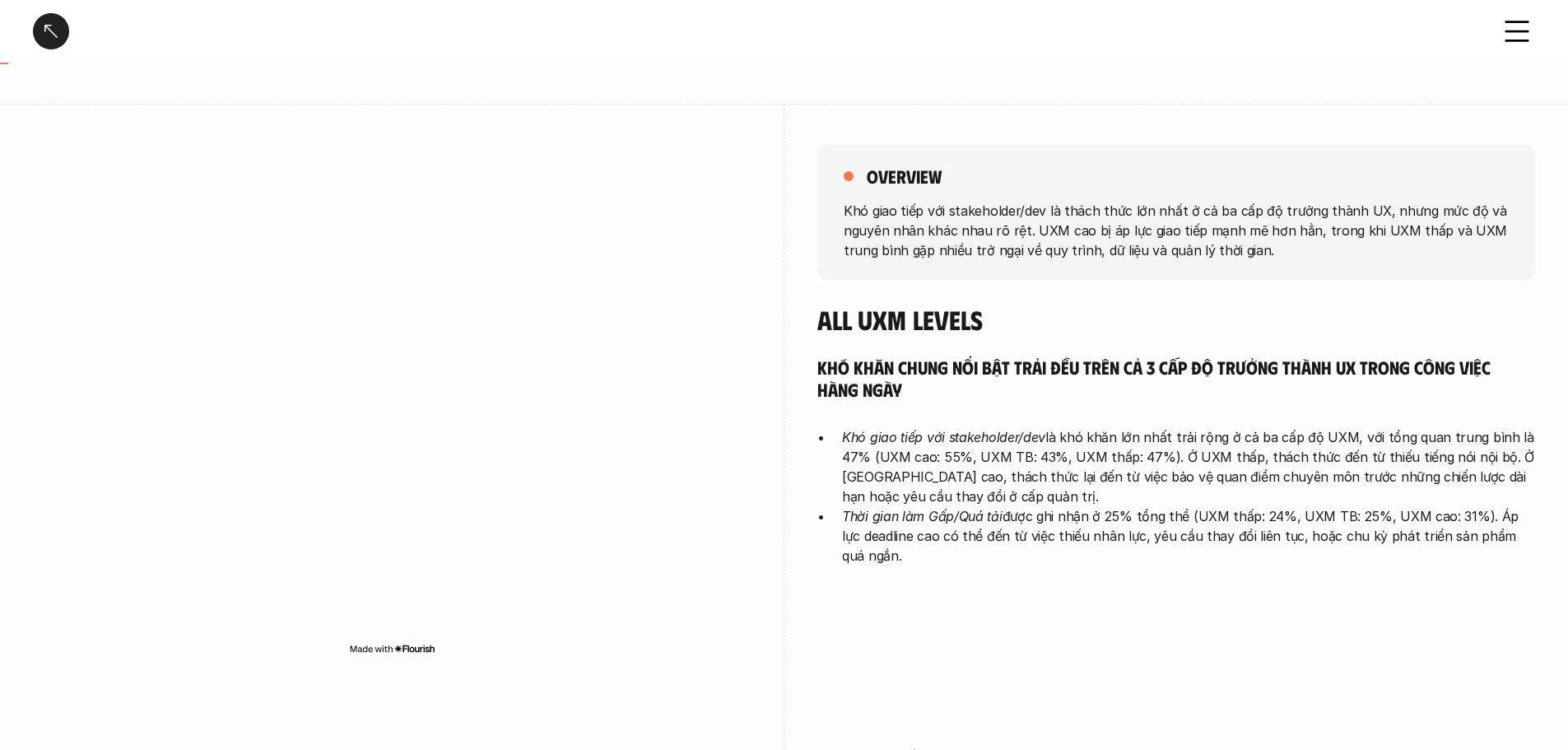
scroll to position [165, 0]
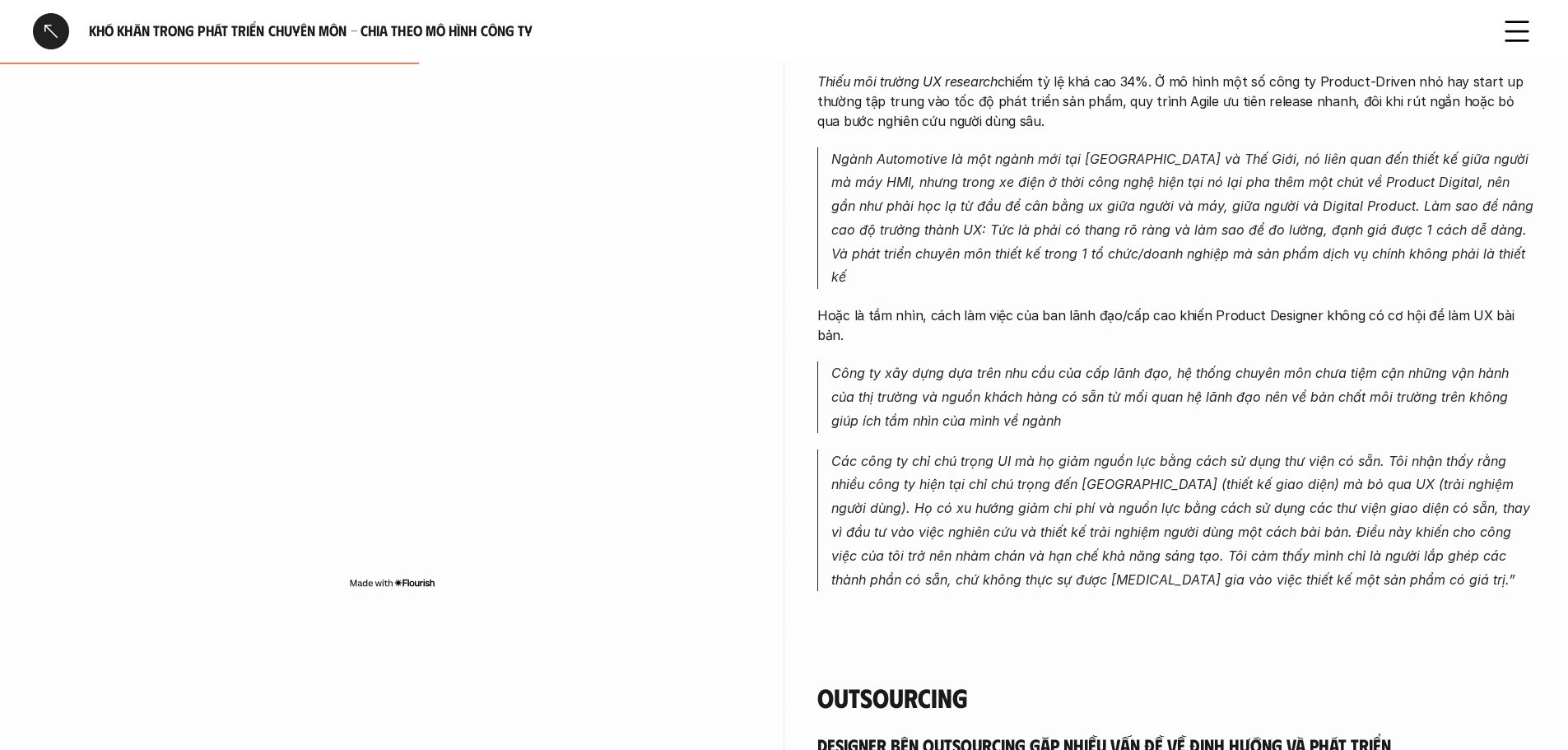
scroll to position [988, 0]
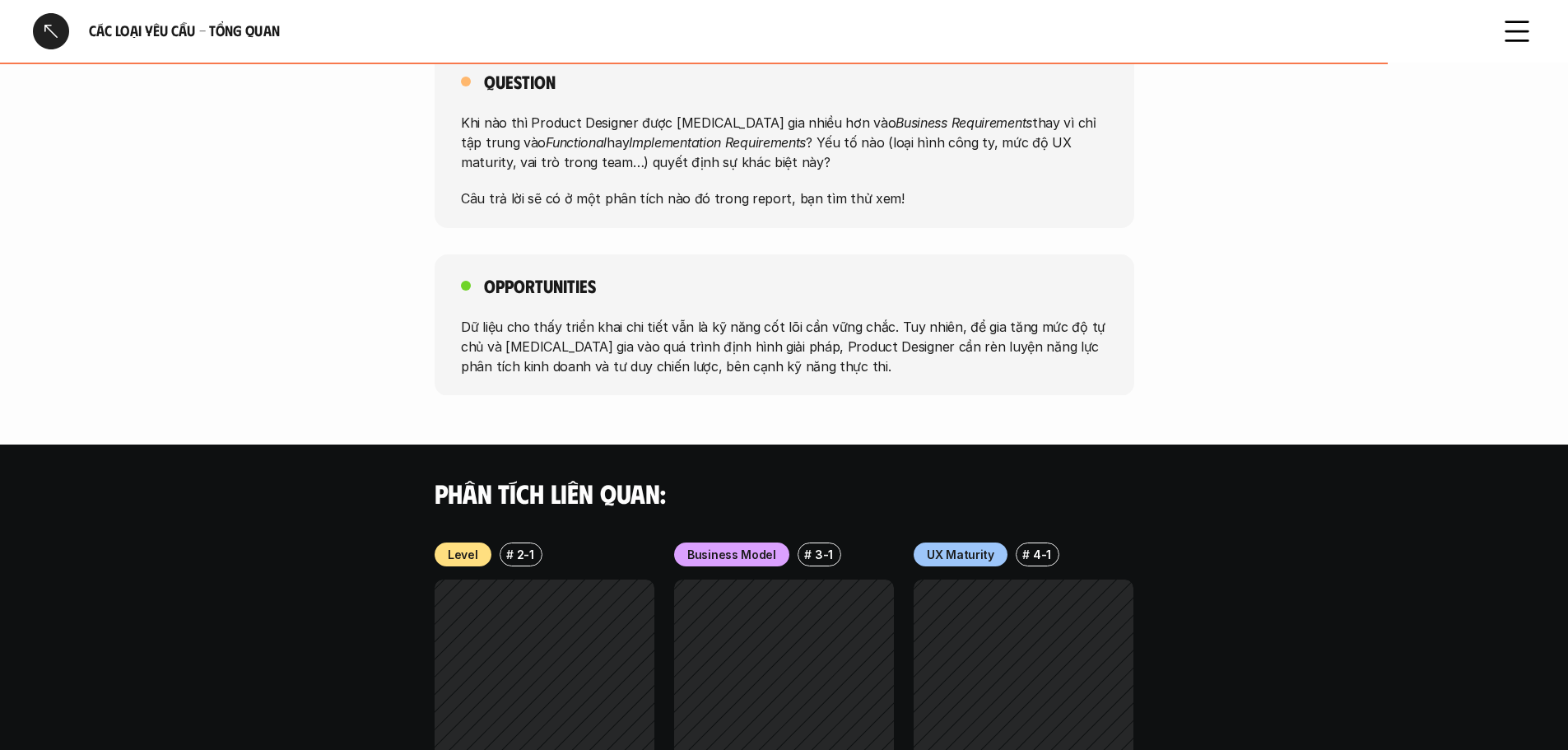
scroll to position [1384, 0]
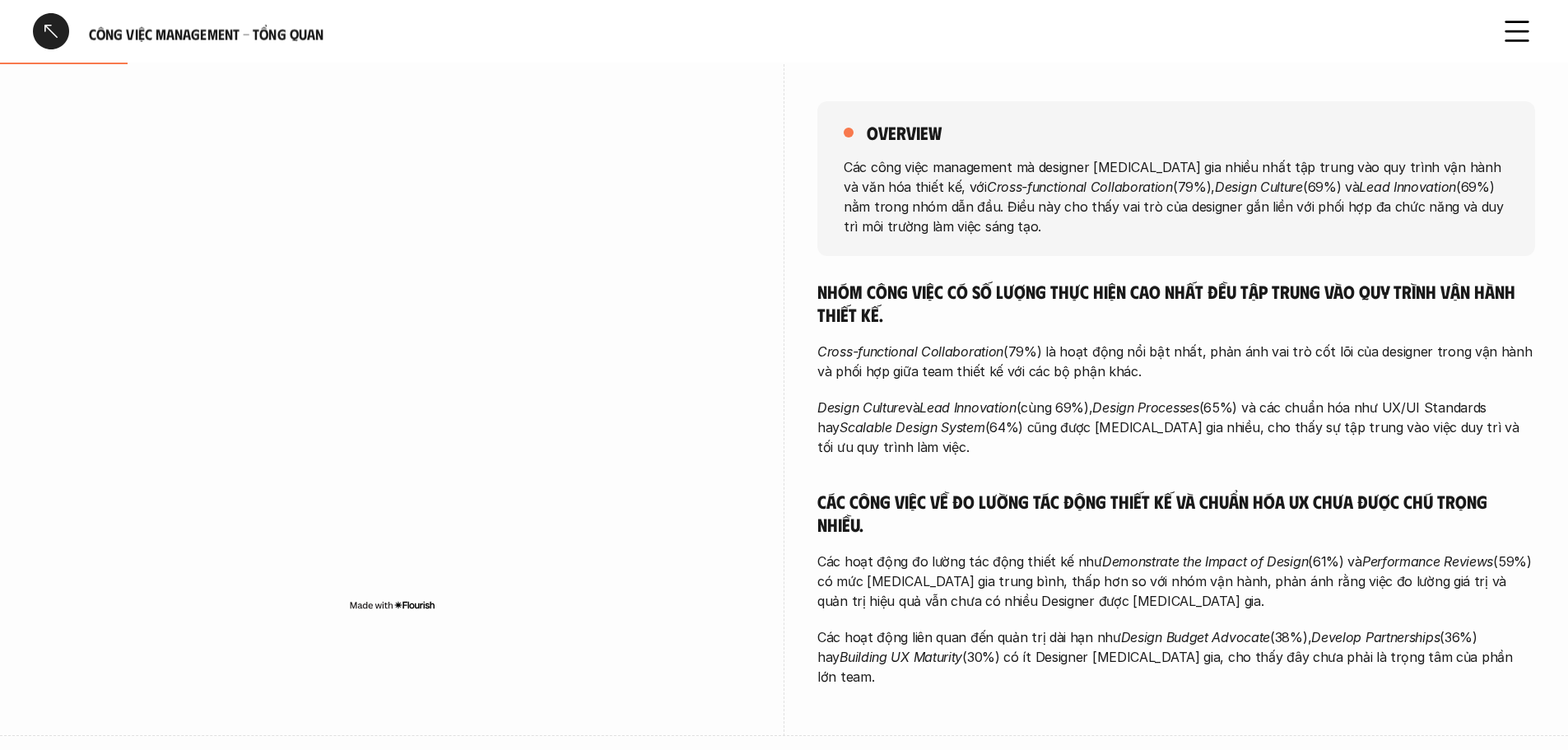
scroll to position [165, 0]
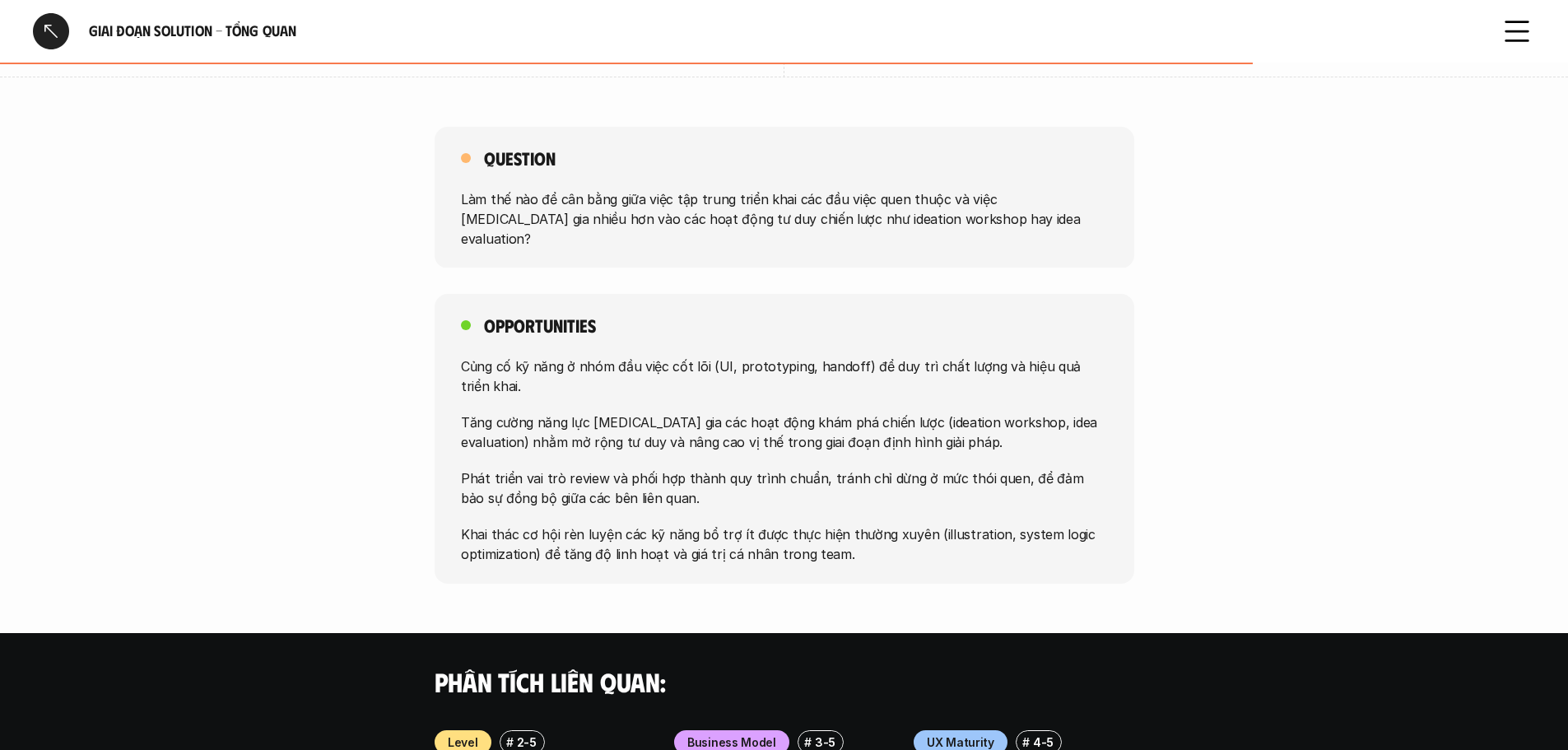
scroll to position [988, 0]
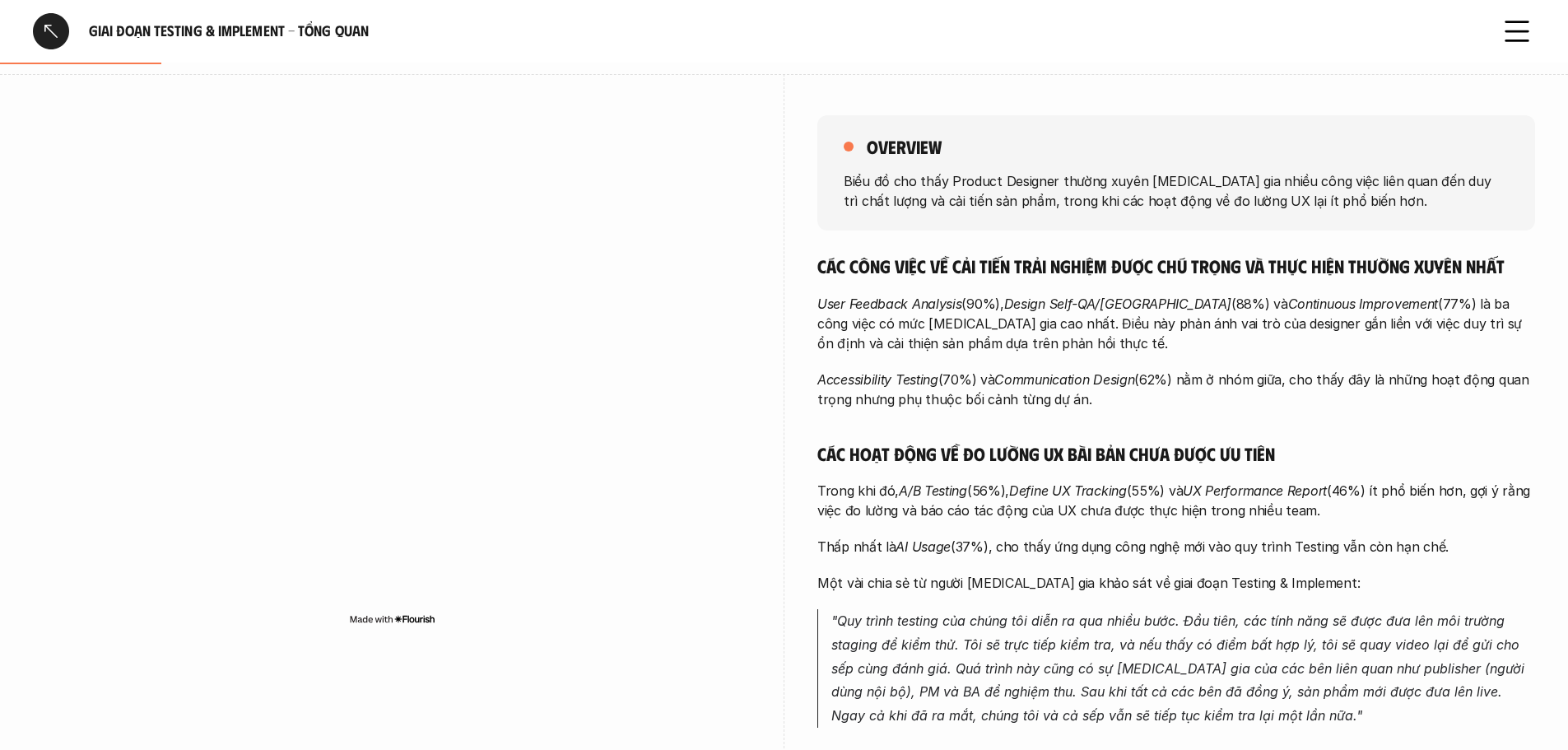
scroll to position [165, 0]
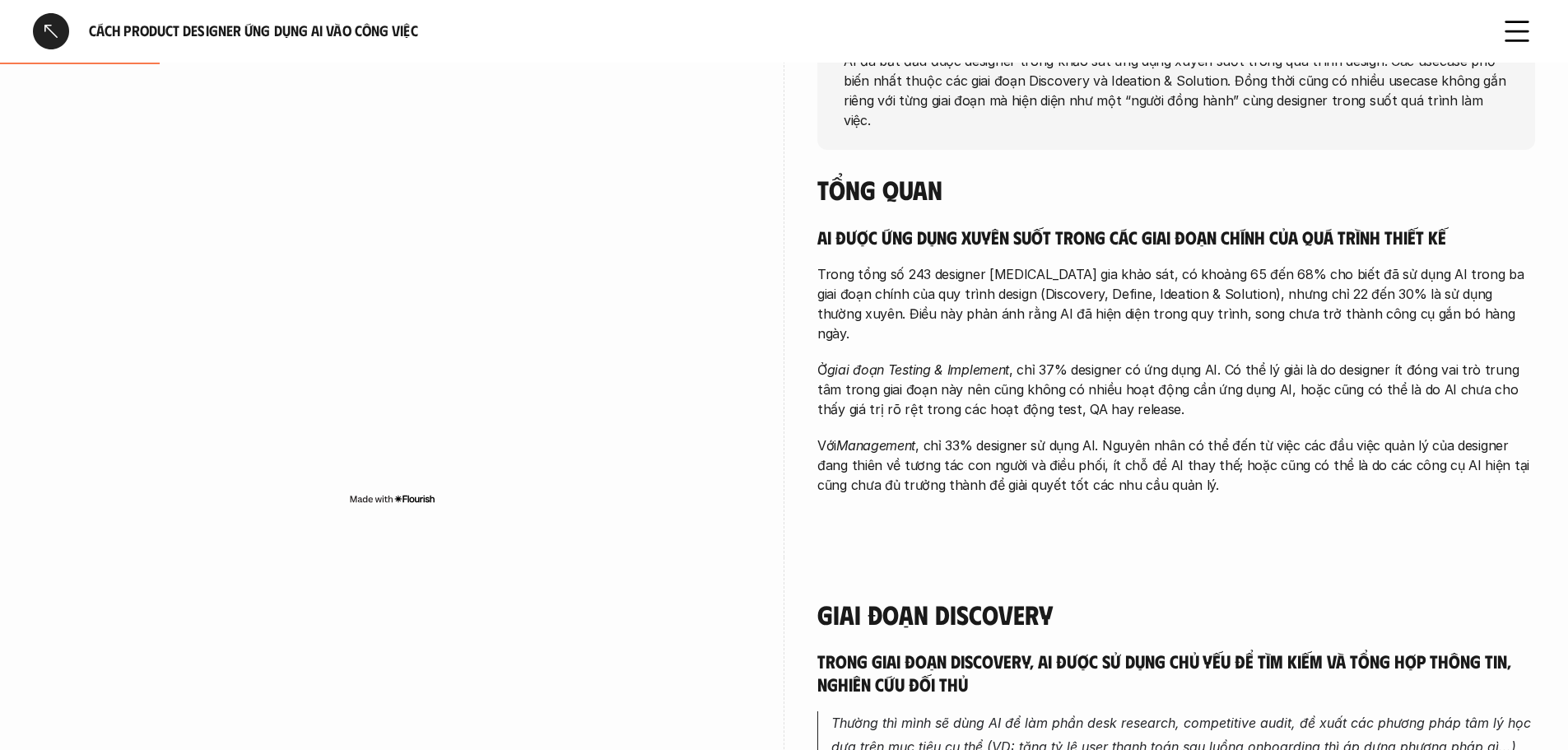
scroll to position [165, 0]
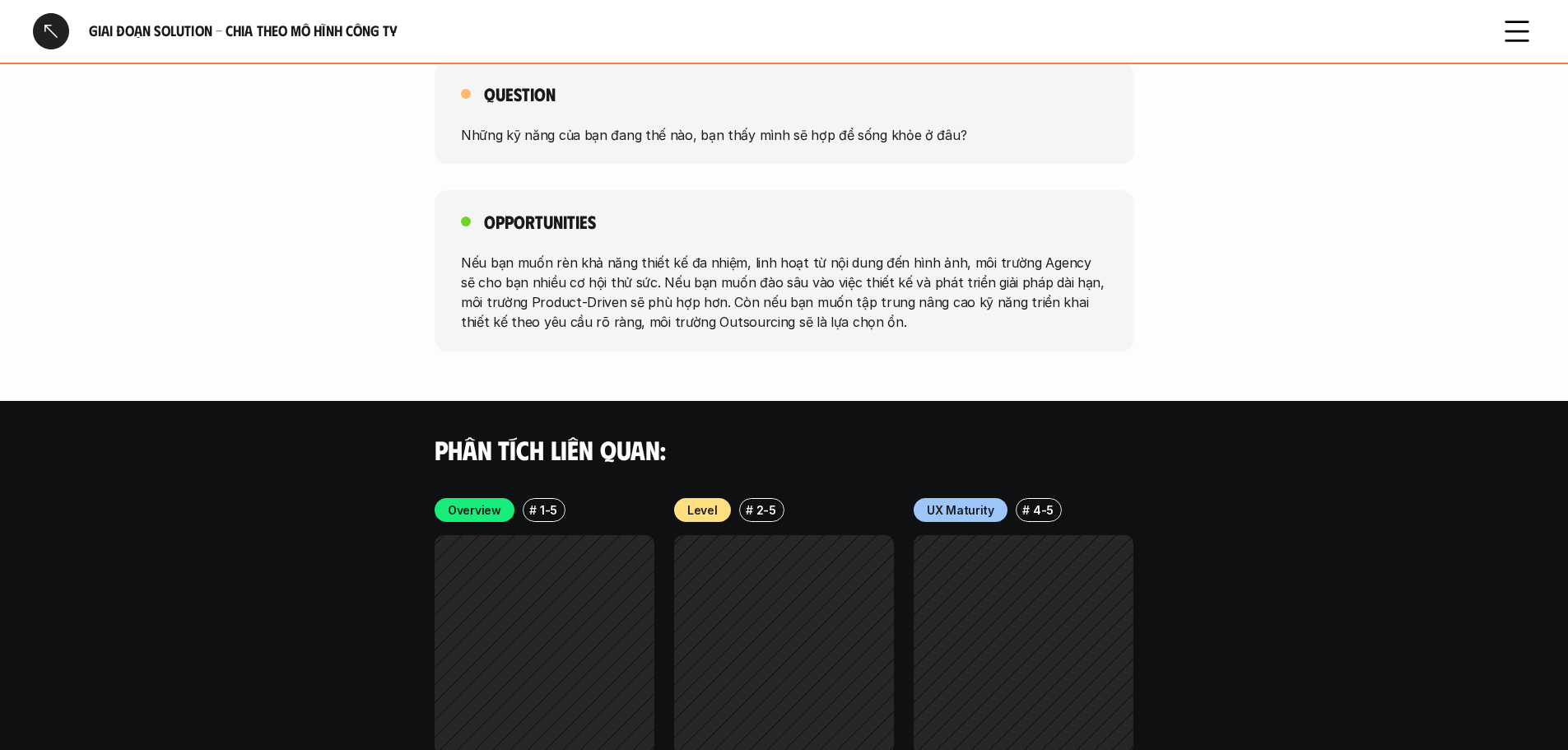
scroll to position [3295, 0]
